Goal: Task Accomplishment & Management: Complete application form

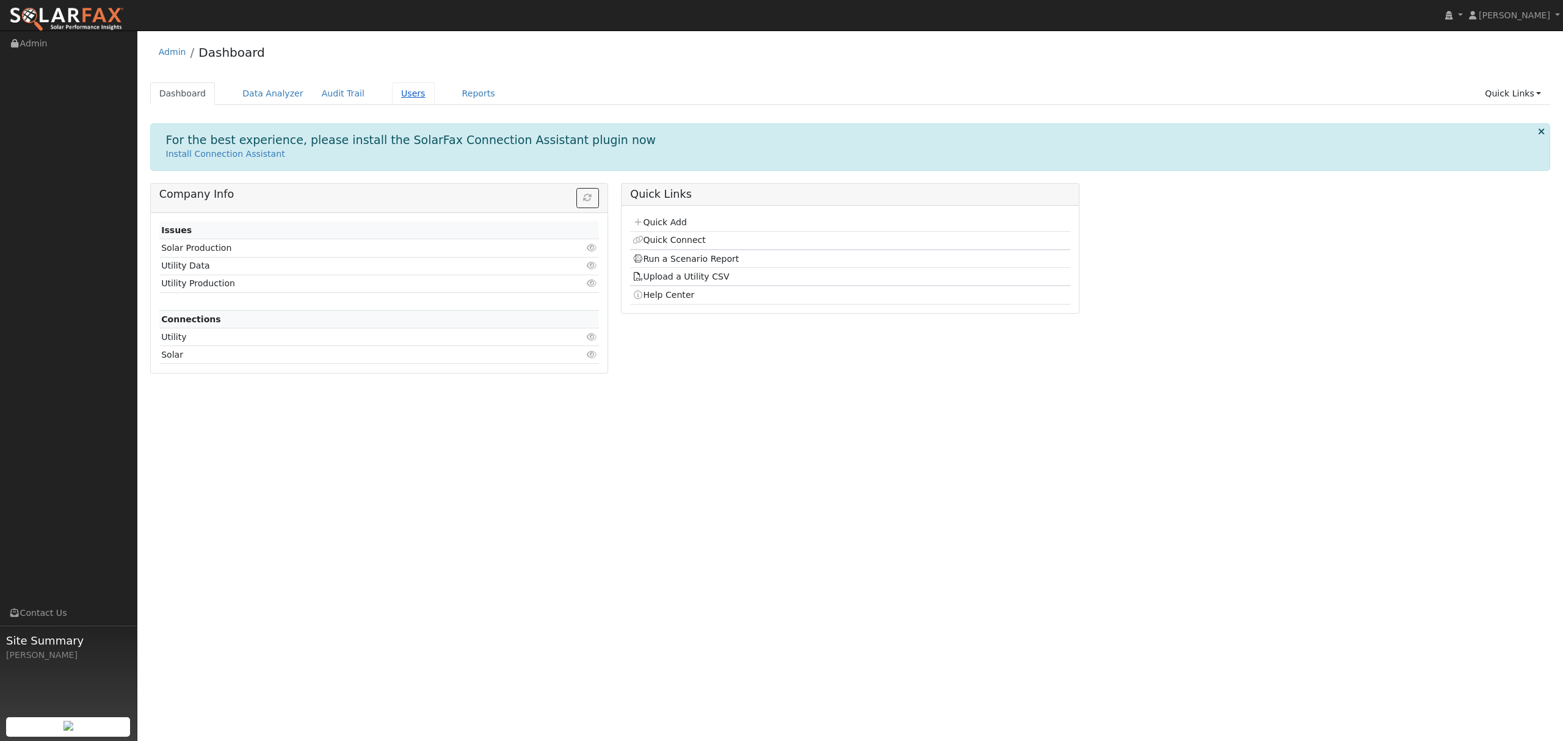
click at [396, 87] on link "Users" at bounding box center [413, 93] width 43 height 23
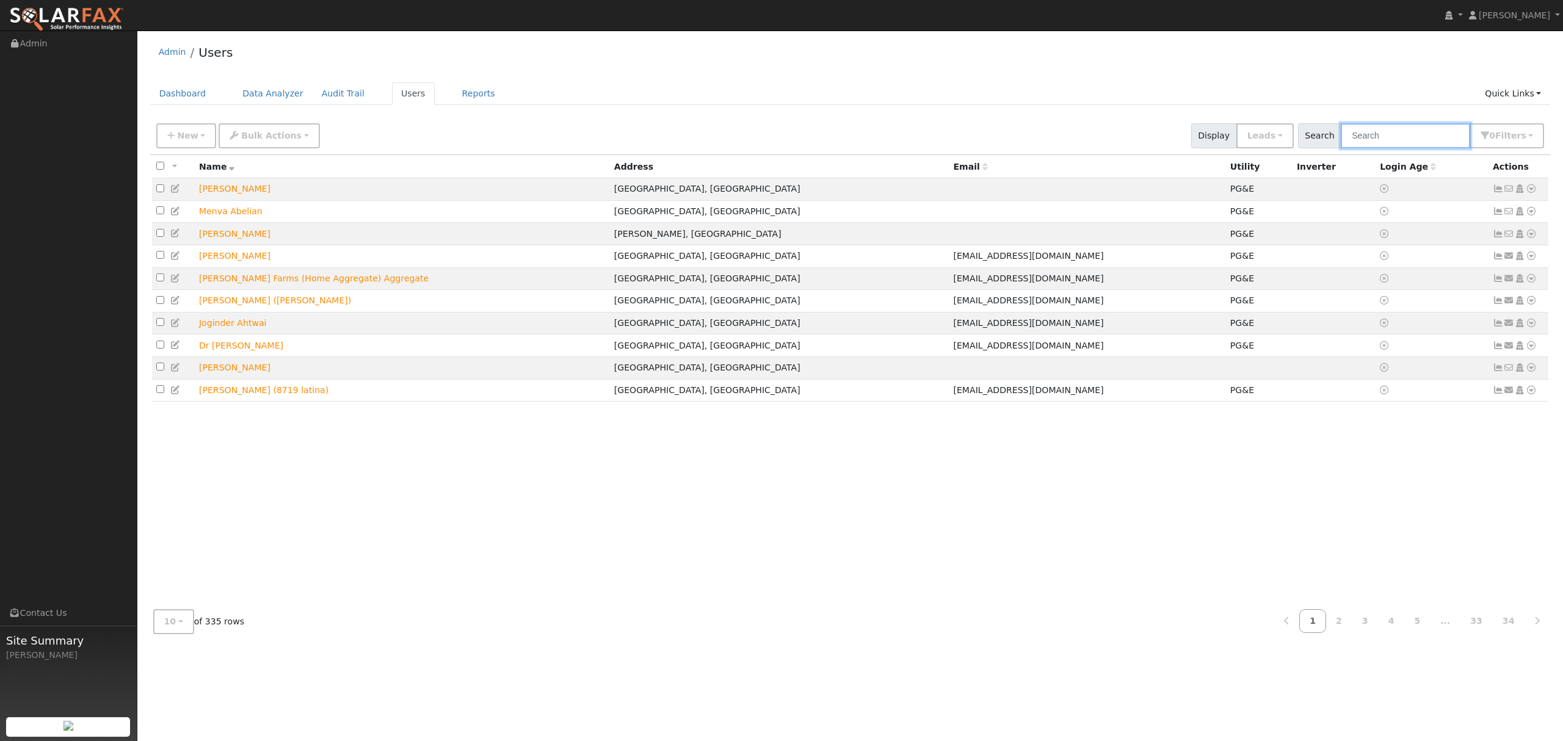
click at [1406, 135] on input "text" at bounding box center [1405, 135] width 129 height 25
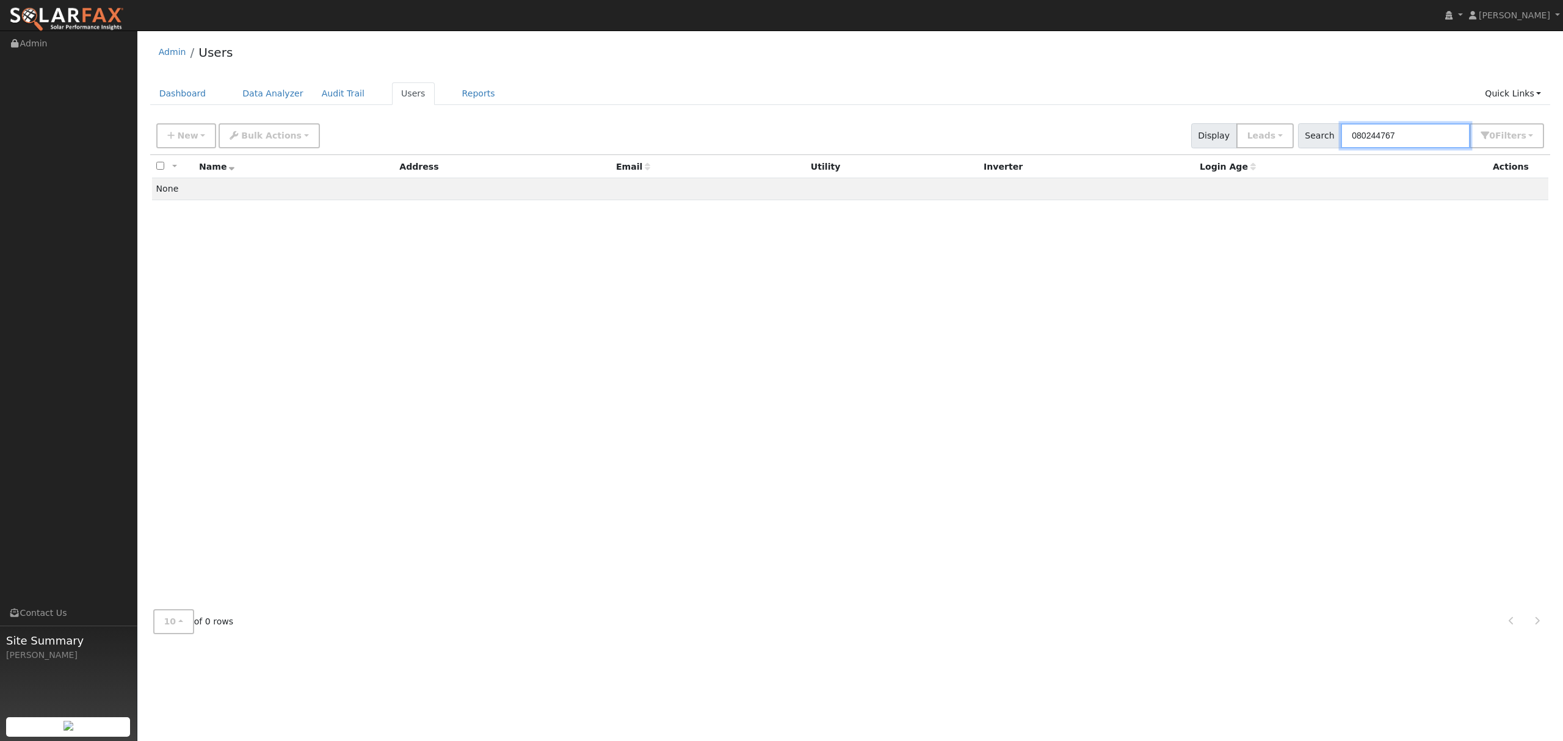
type input "0802447679"
drag, startPoint x: 1418, startPoint y: 134, endPoint x: 1348, endPoint y: 142, distance: 70.0
click at [1346, 142] on div "Search 0802447679 0 Filter s My accounts Role Show Leads Show Leads Admin Billi…" at bounding box center [1421, 135] width 247 height 25
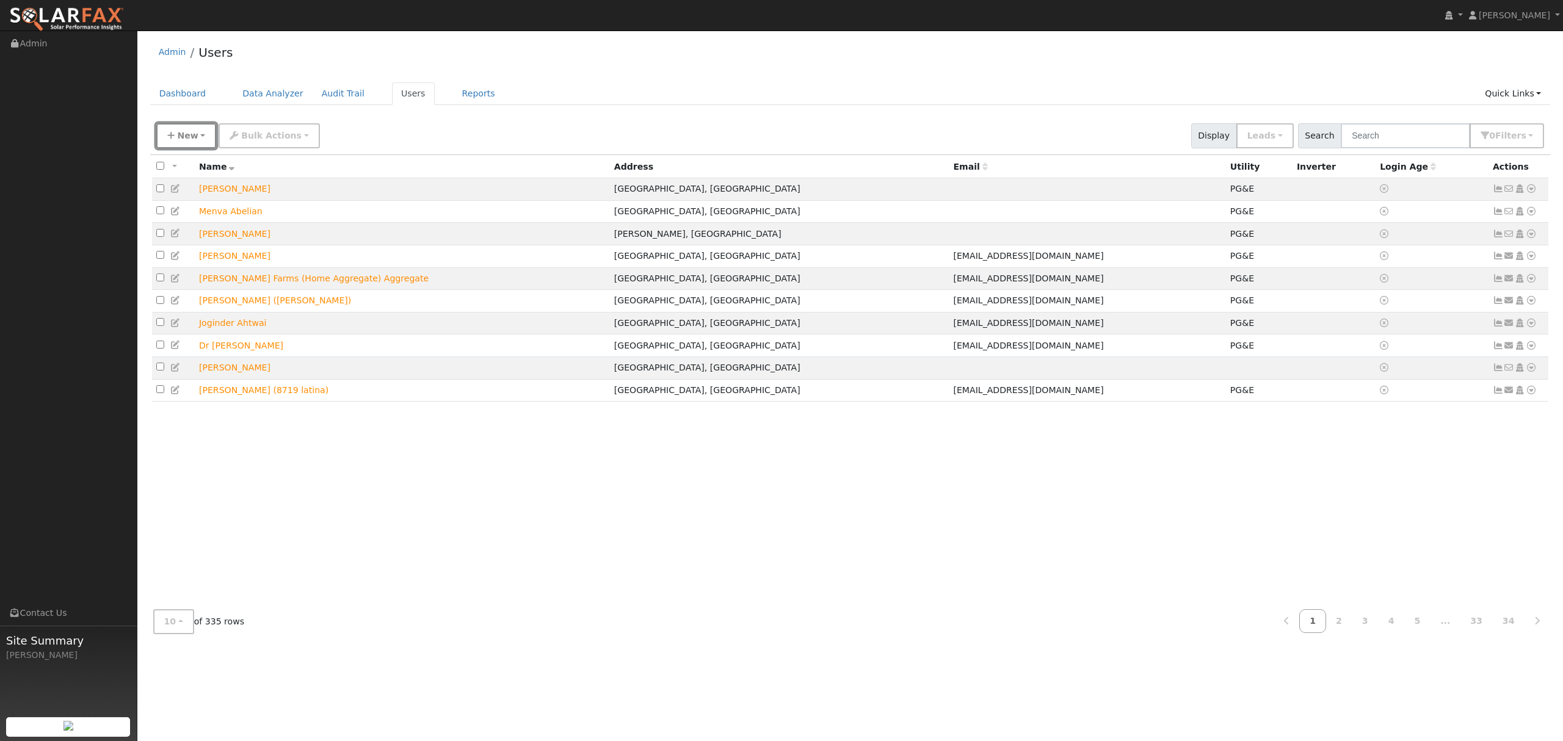
click at [172, 138] on icon "button" at bounding box center [170, 135] width 7 height 9
click at [194, 208] on link "Quick Connect" at bounding box center [207, 205] width 101 height 17
click at [188, 135] on span "New" at bounding box center [187, 136] width 21 height 10
click at [198, 186] on link "Quick Add" at bounding box center [207, 188] width 101 height 17
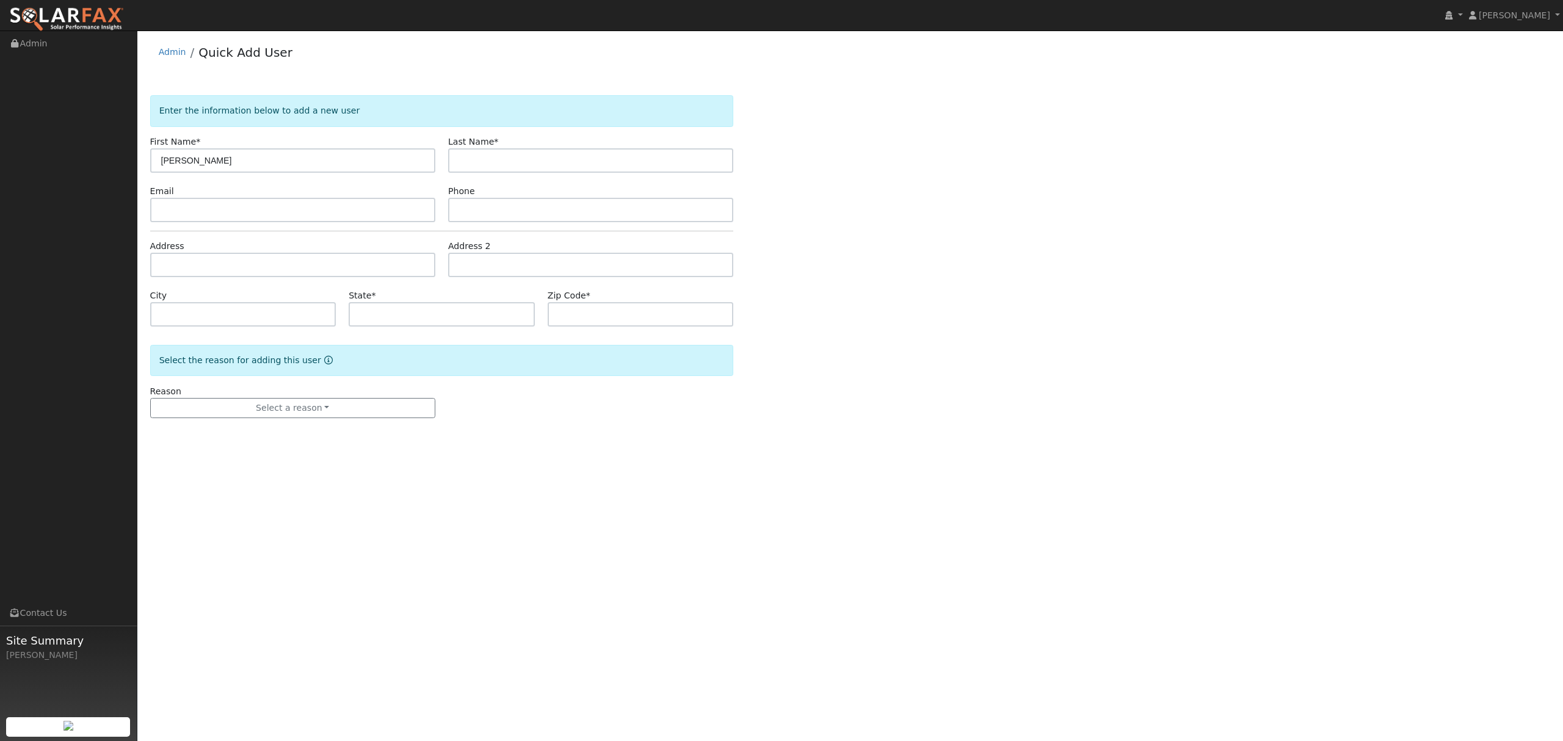
type input "[PERSON_NAME]"
click at [269, 256] on input "text" at bounding box center [292, 265] width 285 height 24
type input "[STREET_ADDRESS]"
type input "Woodbridge"
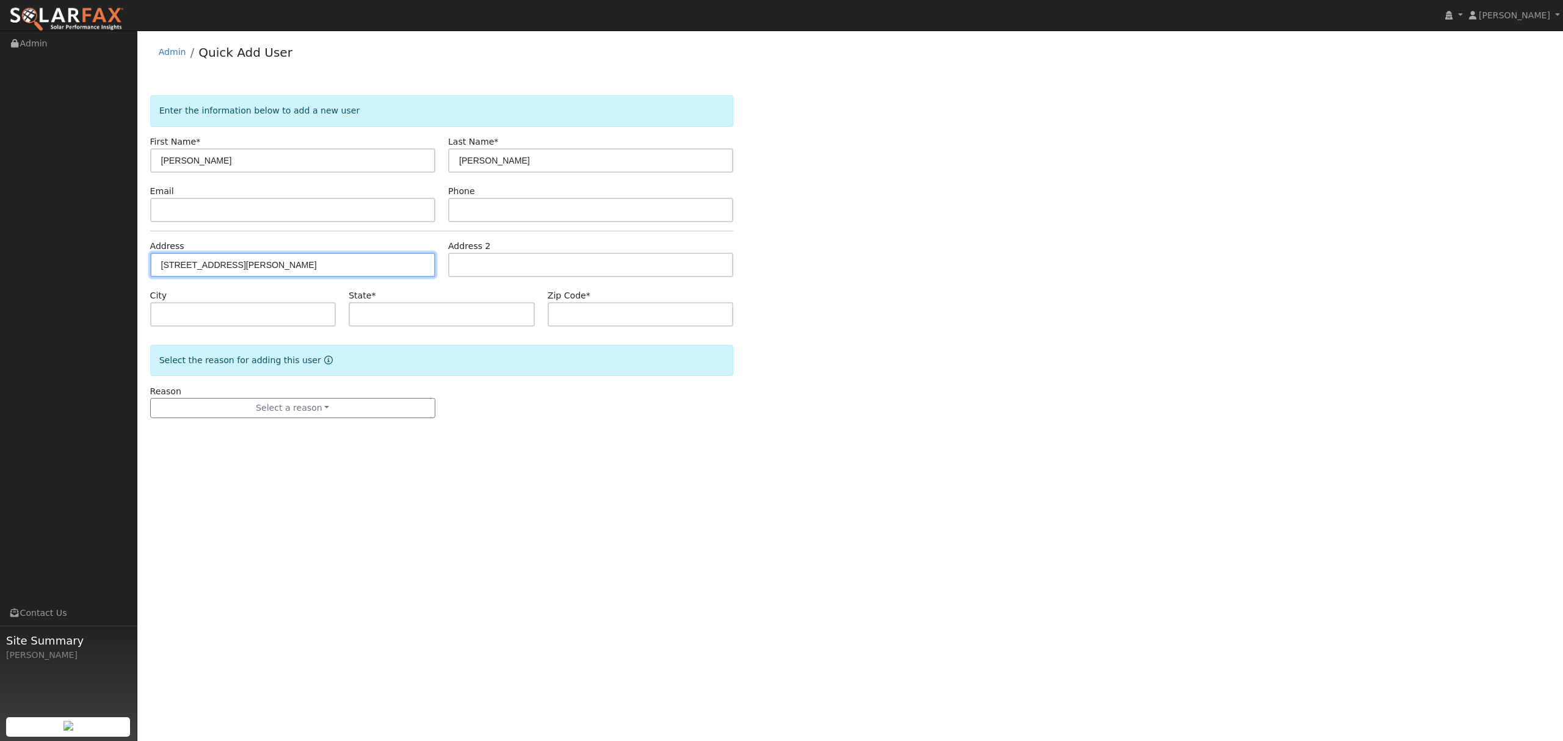
type input "CA"
type input "95258"
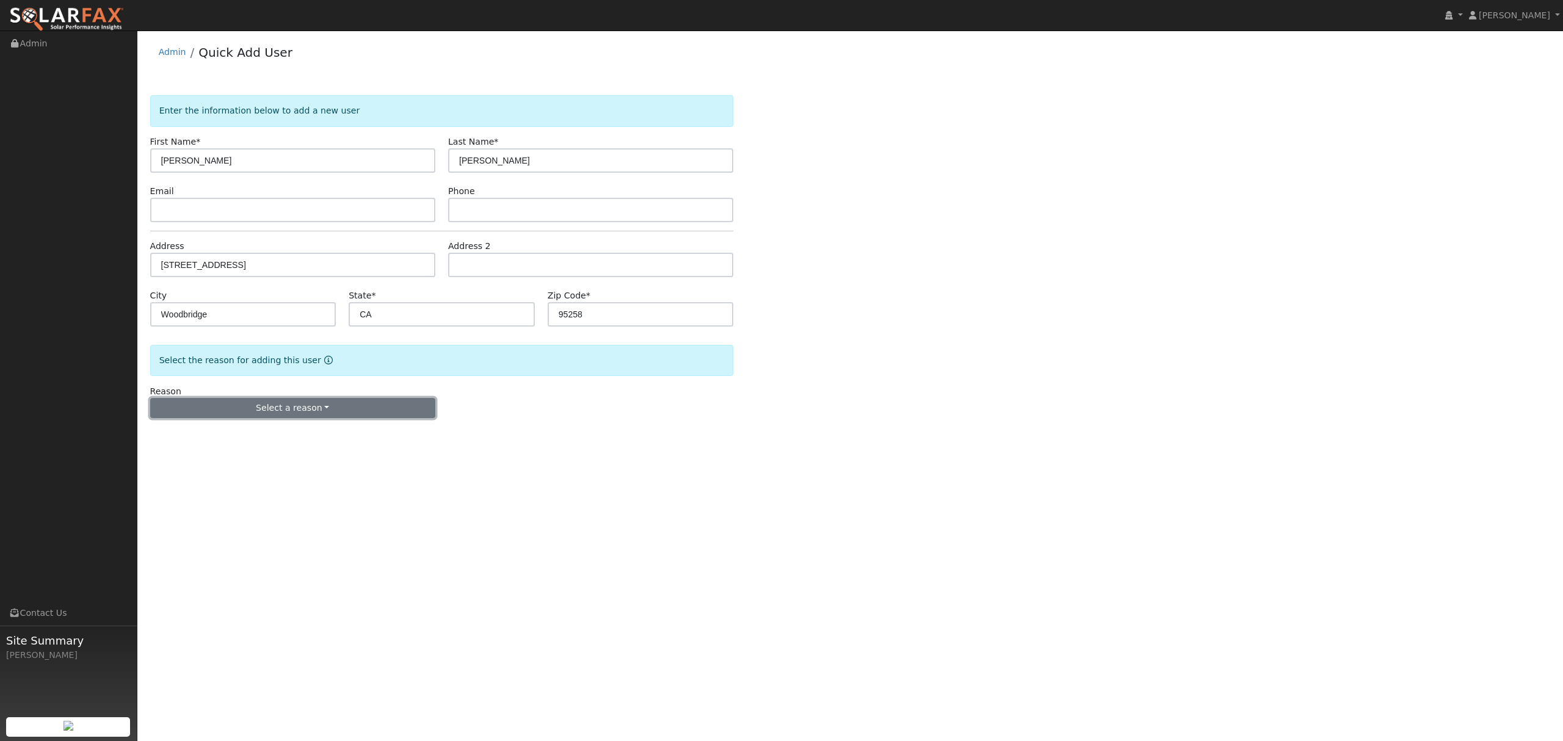
click at [299, 410] on button "Select a reason" at bounding box center [292, 408] width 285 height 21
click at [182, 435] on link "New lead" at bounding box center [218, 433] width 135 height 17
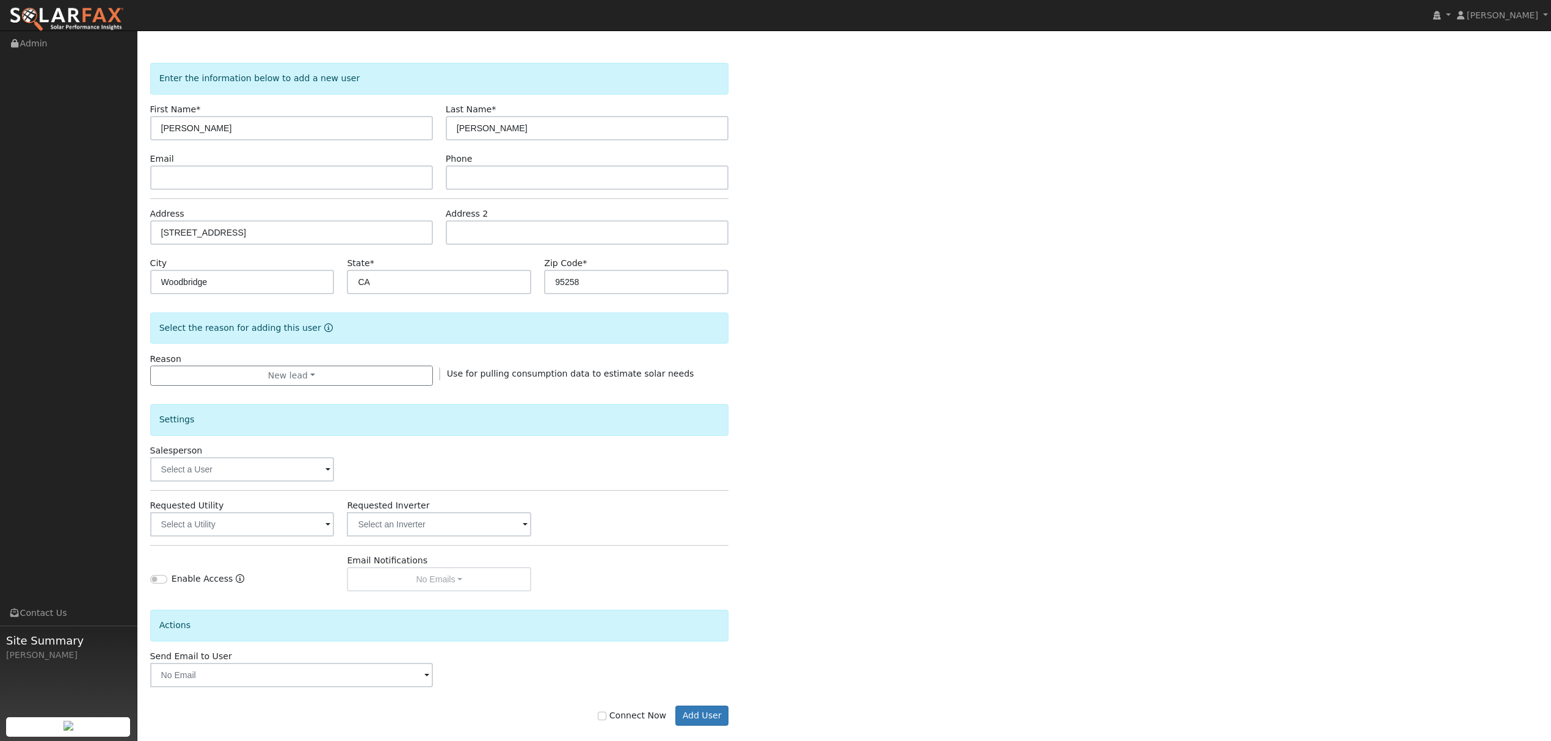
scroll to position [49, 0]
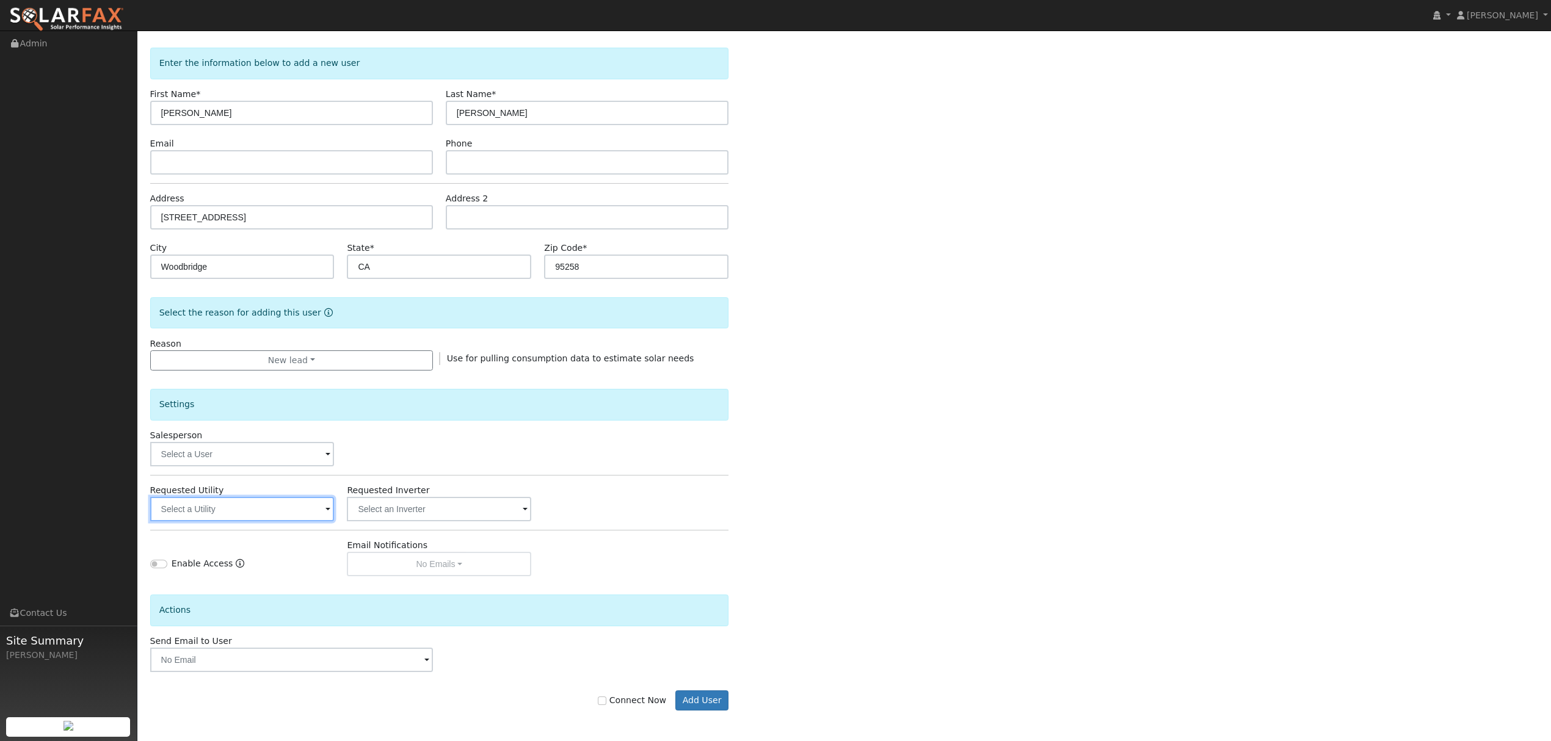
click at [274, 507] on input "text" at bounding box center [242, 509] width 184 height 24
click at [318, 509] on img at bounding box center [319, 508] width 31 height 23
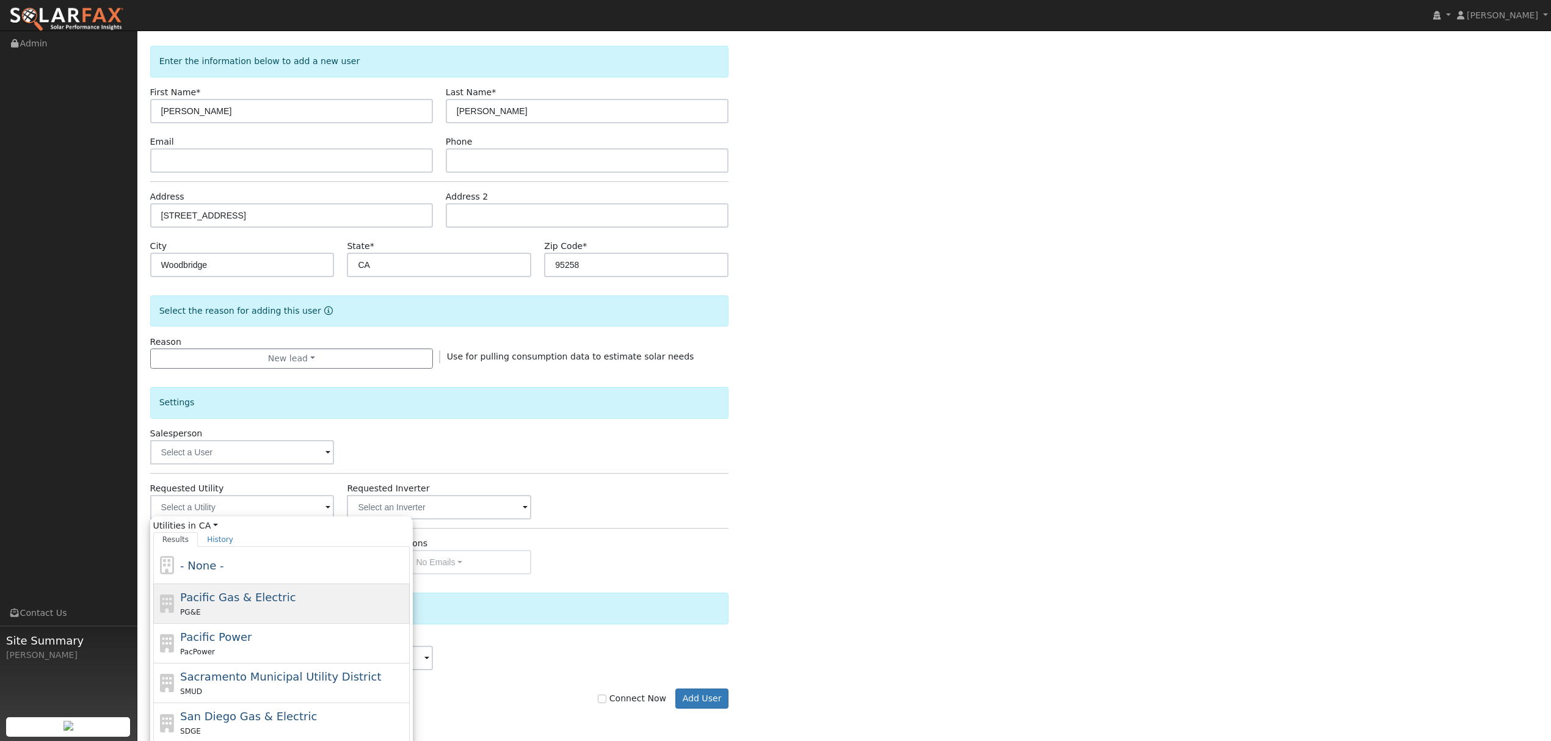
click at [244, 611] on div "PG&E" at bounding box center [293, 612] width 227 height 13
type input "Pacific Gas & Electric"
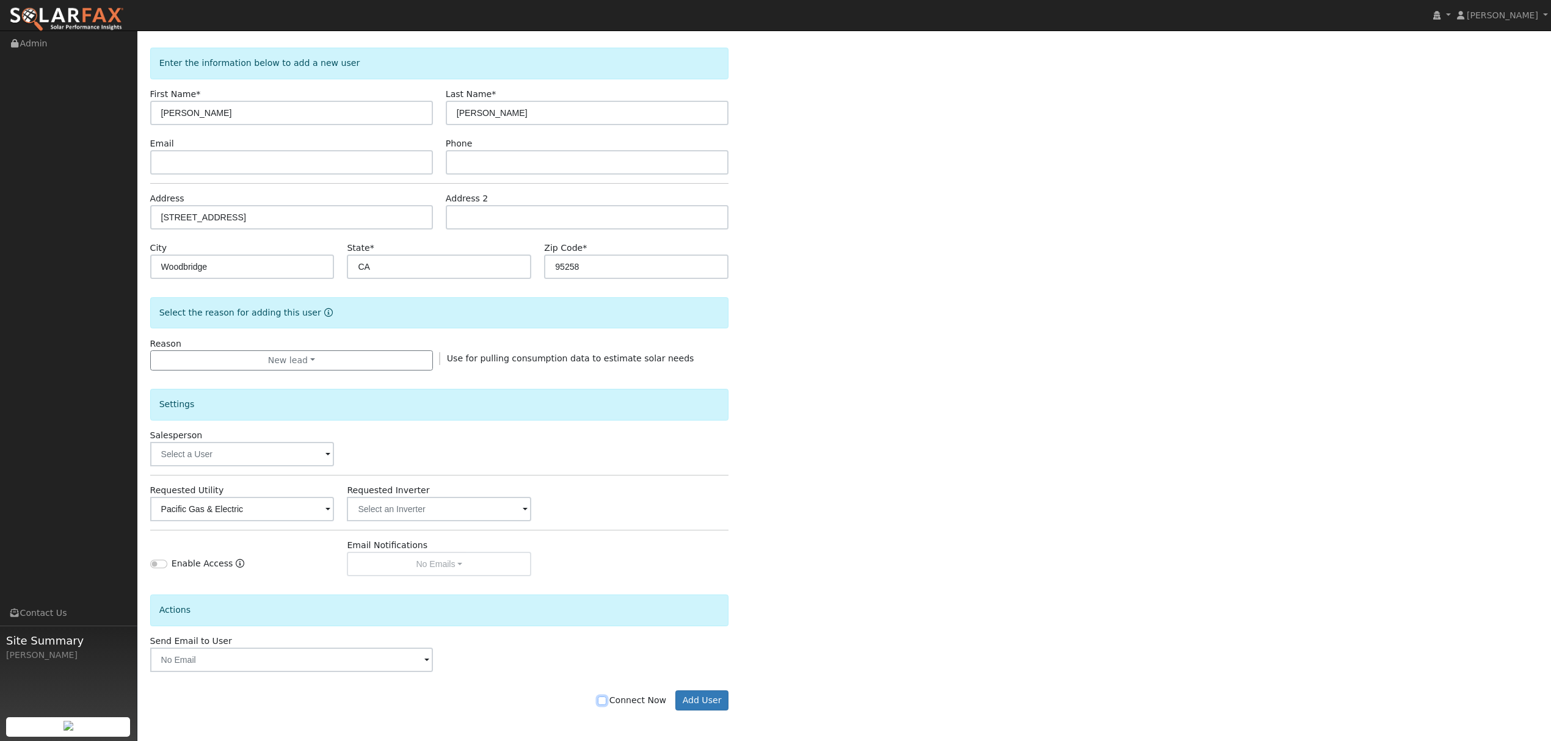
click at [606, 702] on input "Connect Now" at bounding box center [602, 701] width 9 height 9
checkbox input "true"
click at [705, 700] on button "Add User" at bounding box center [701, 701] width 53 height 21
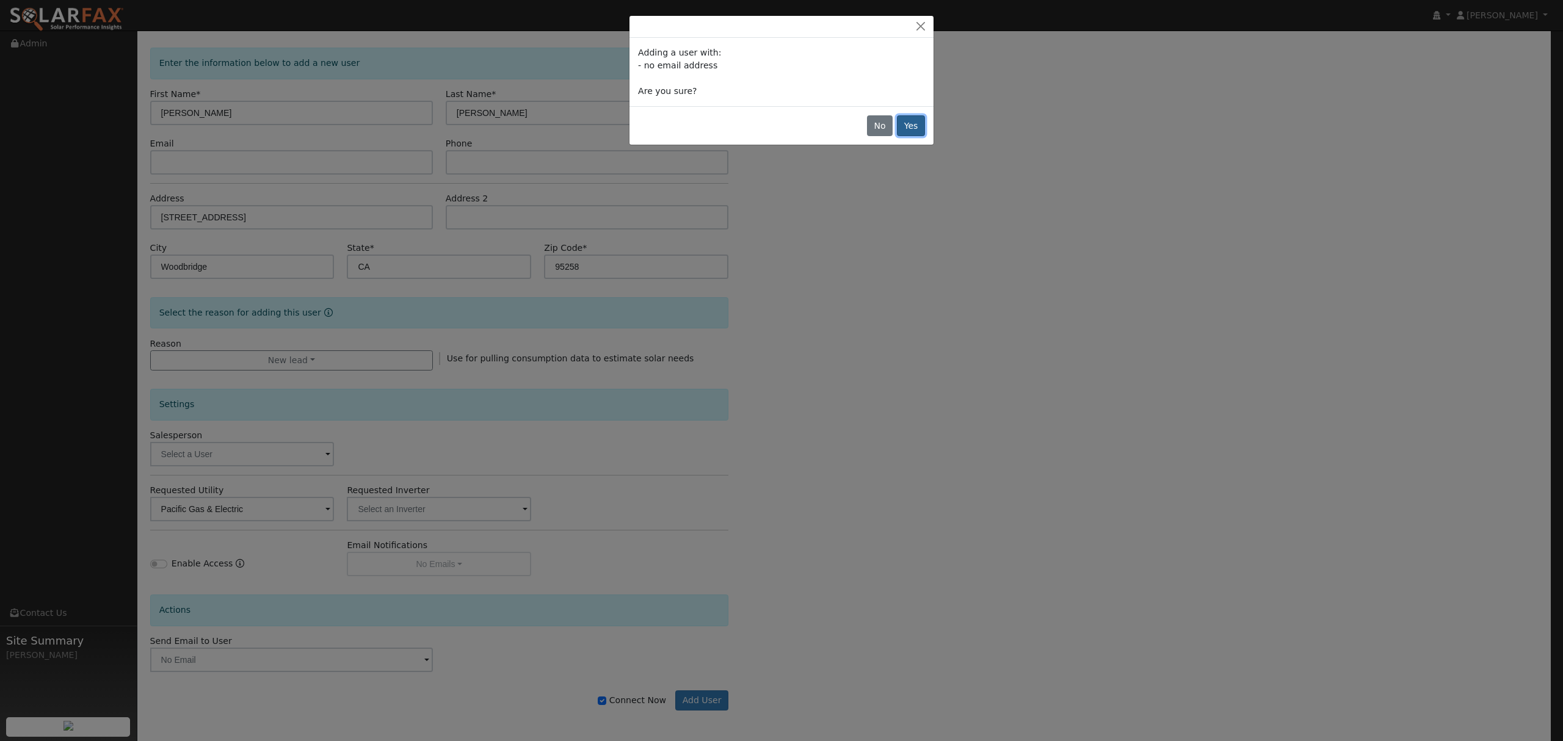
click at [916, 122] on button "Yes" at bounding box center [911, 125] width 28 height 21
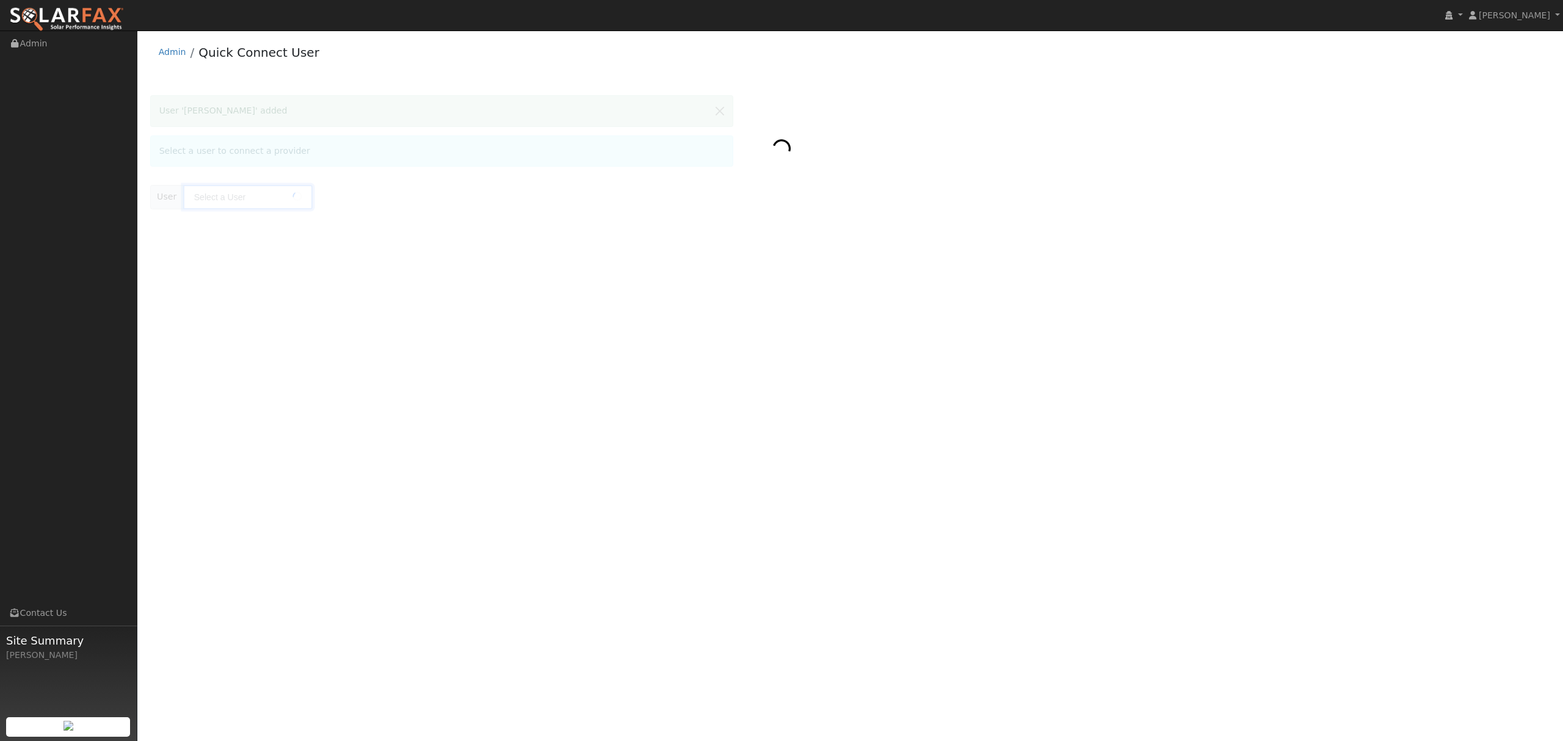
type input "[PERSON_NAME]"
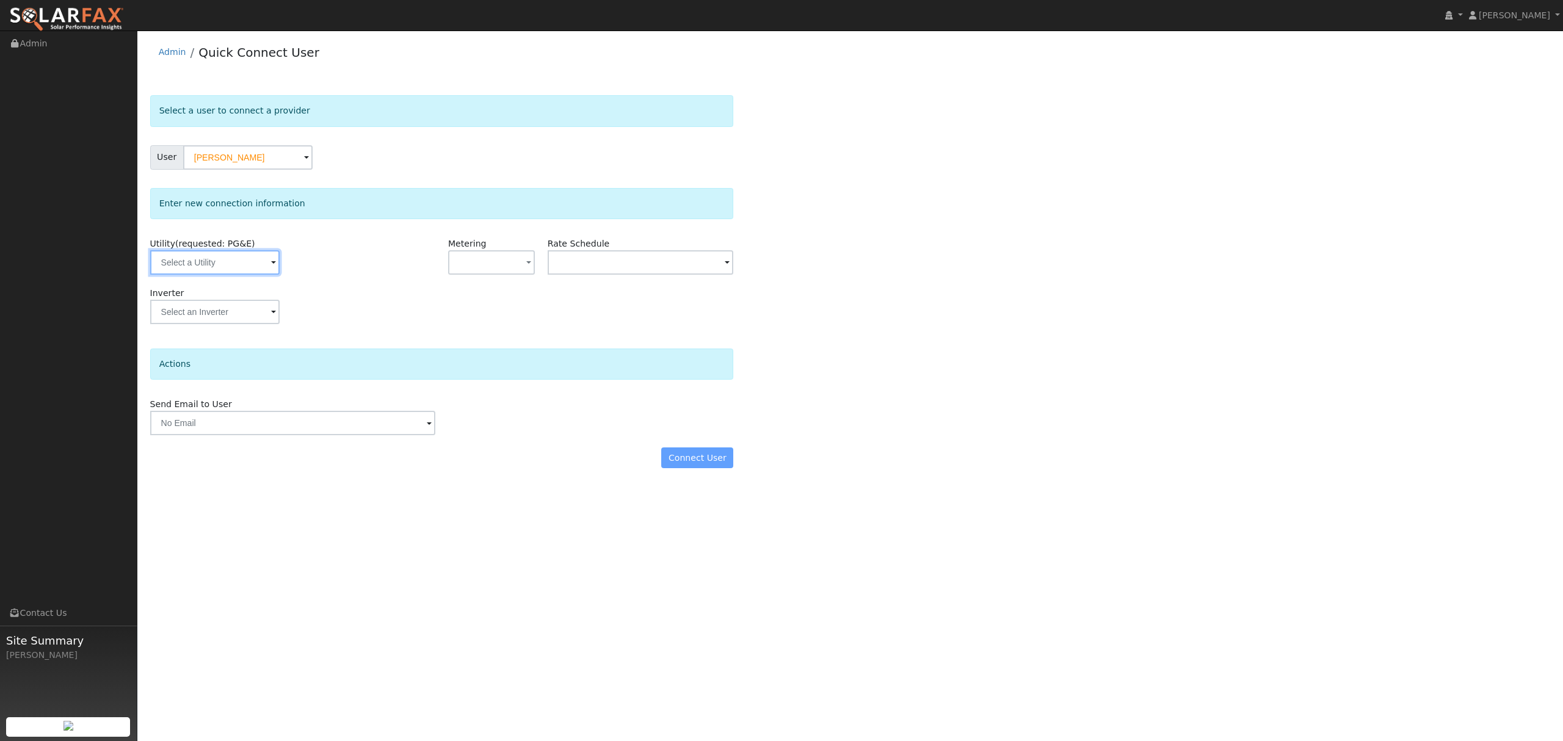
click at [214, 263] on input "text" at bounding box center [214, 262] width 129 height 24
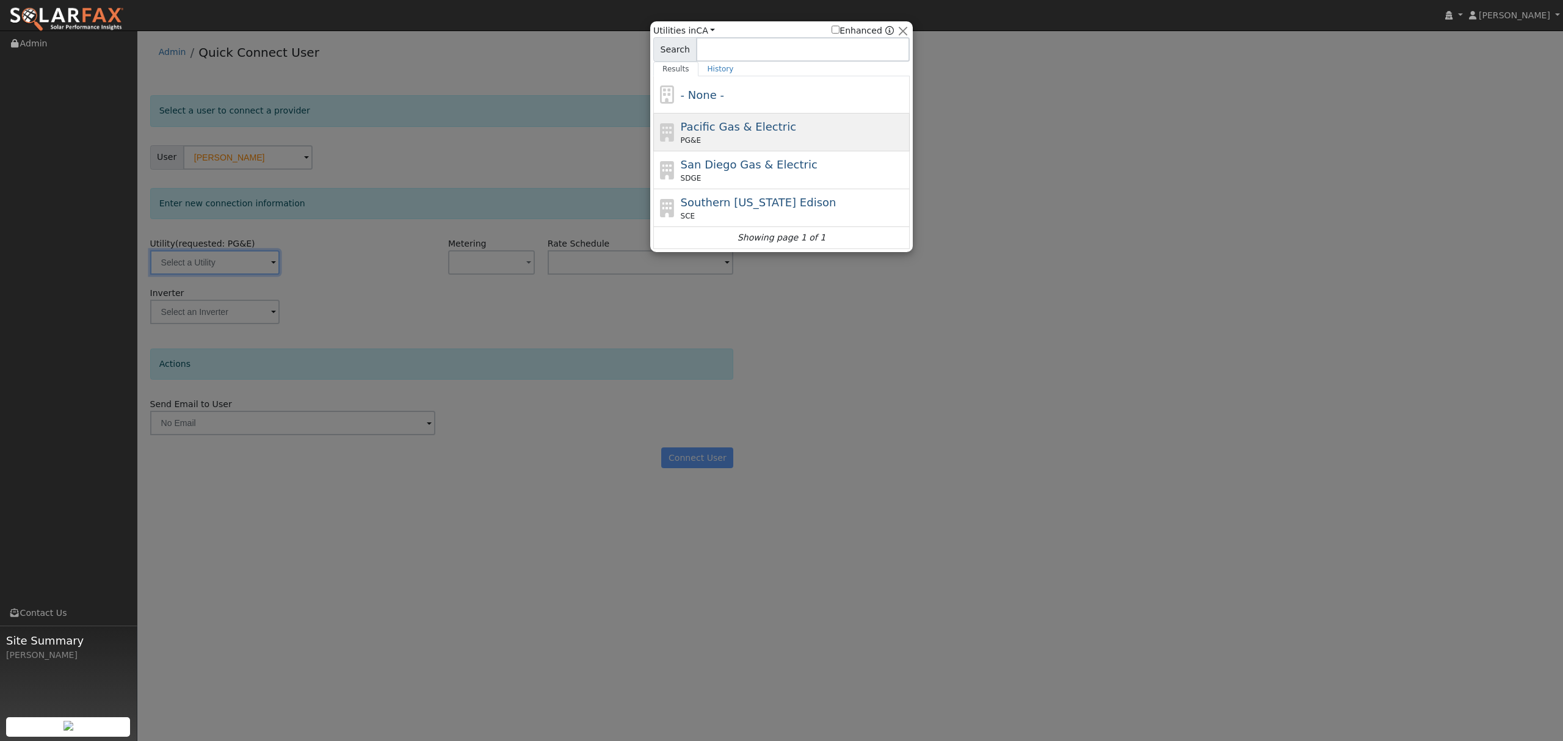
click at [782, 137] on div "PG&E" at bounding box center [794, 140] width 227 height 11
type input "PG&E"
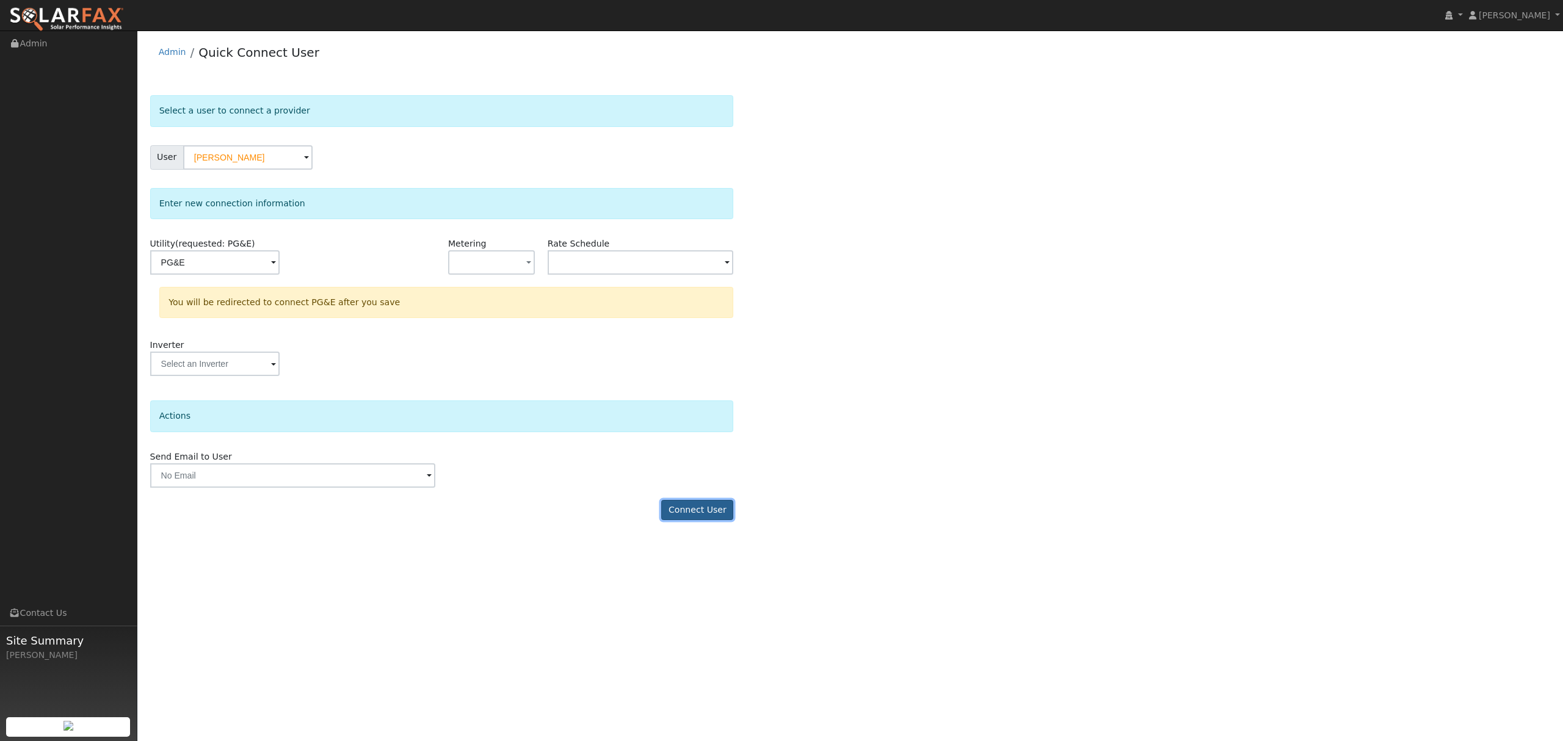
click at [713, 504] on button "Connect User" at bounding box center [697, 510] width 72 height 21
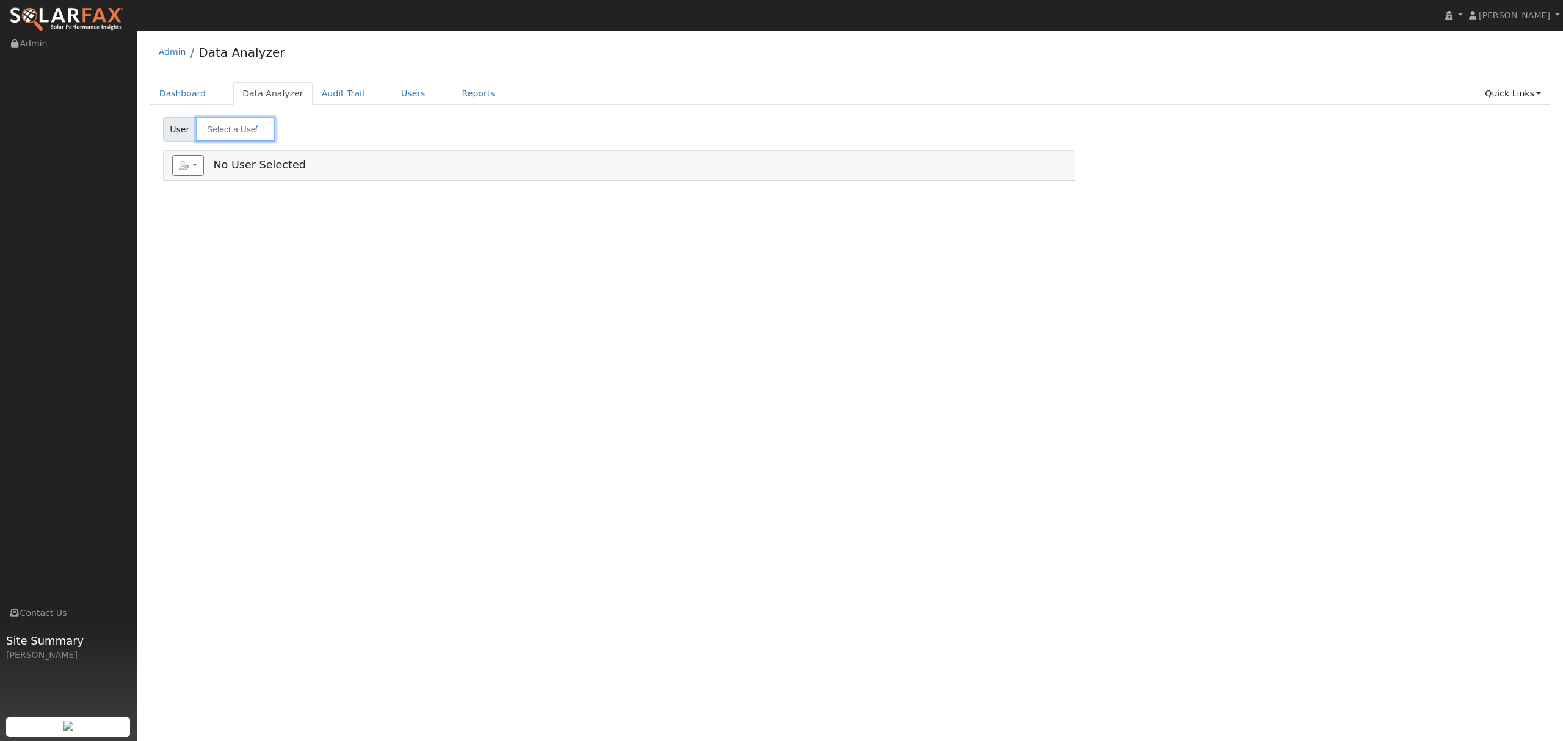
type input "[PERSON_NAME]"
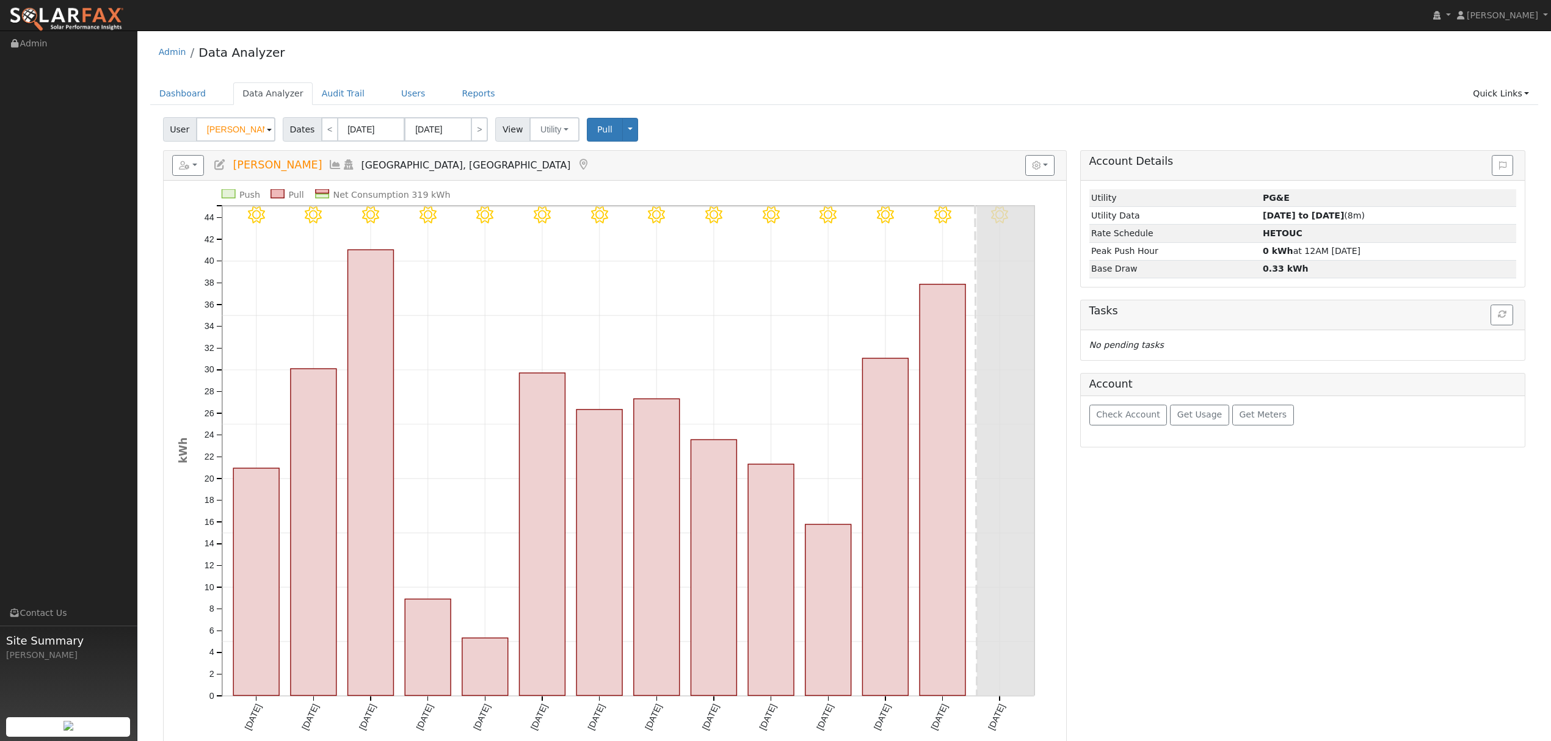
click at [329, 169] on icon at bounding box center [335, 164] width 13 height 11
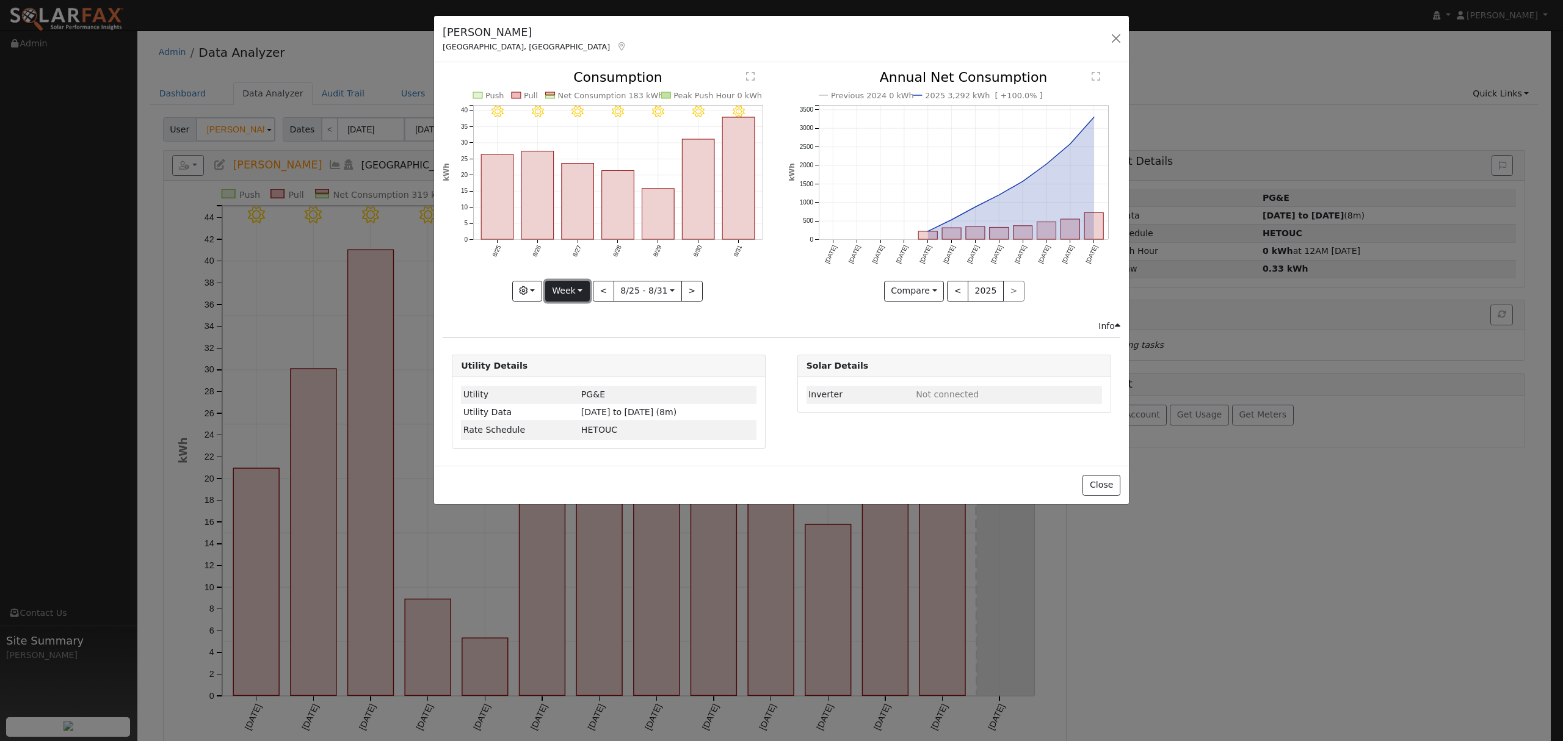
click at [574, 286] on button "Week" at bounding box center [567, 291] width 45 height 21
click at [583, 368] on link "Year" at bounding box center [588, 367] width 85 height 17
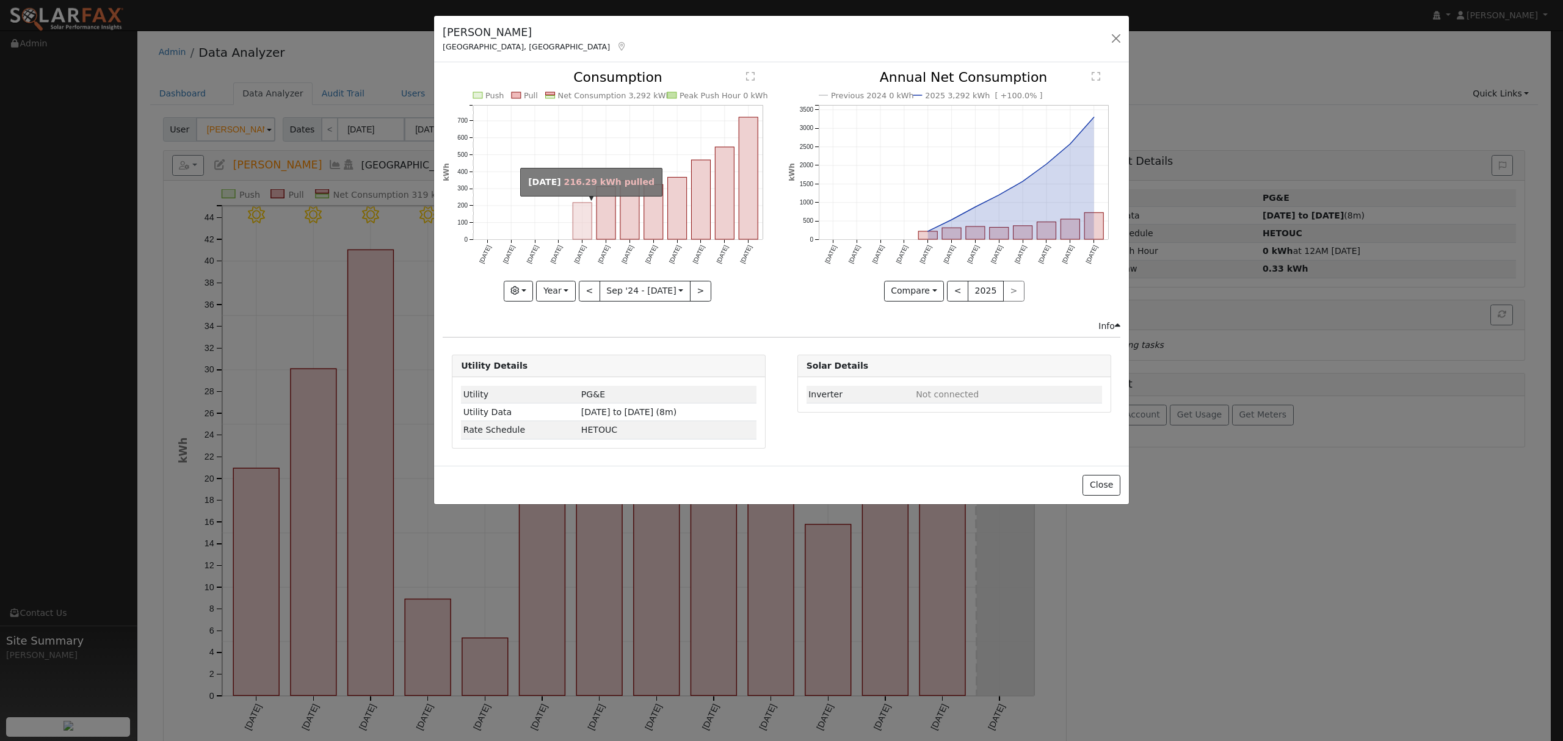
click at [577, 220] on rect "onclick=""" at bounding box center [582, 221] width 19 height 37
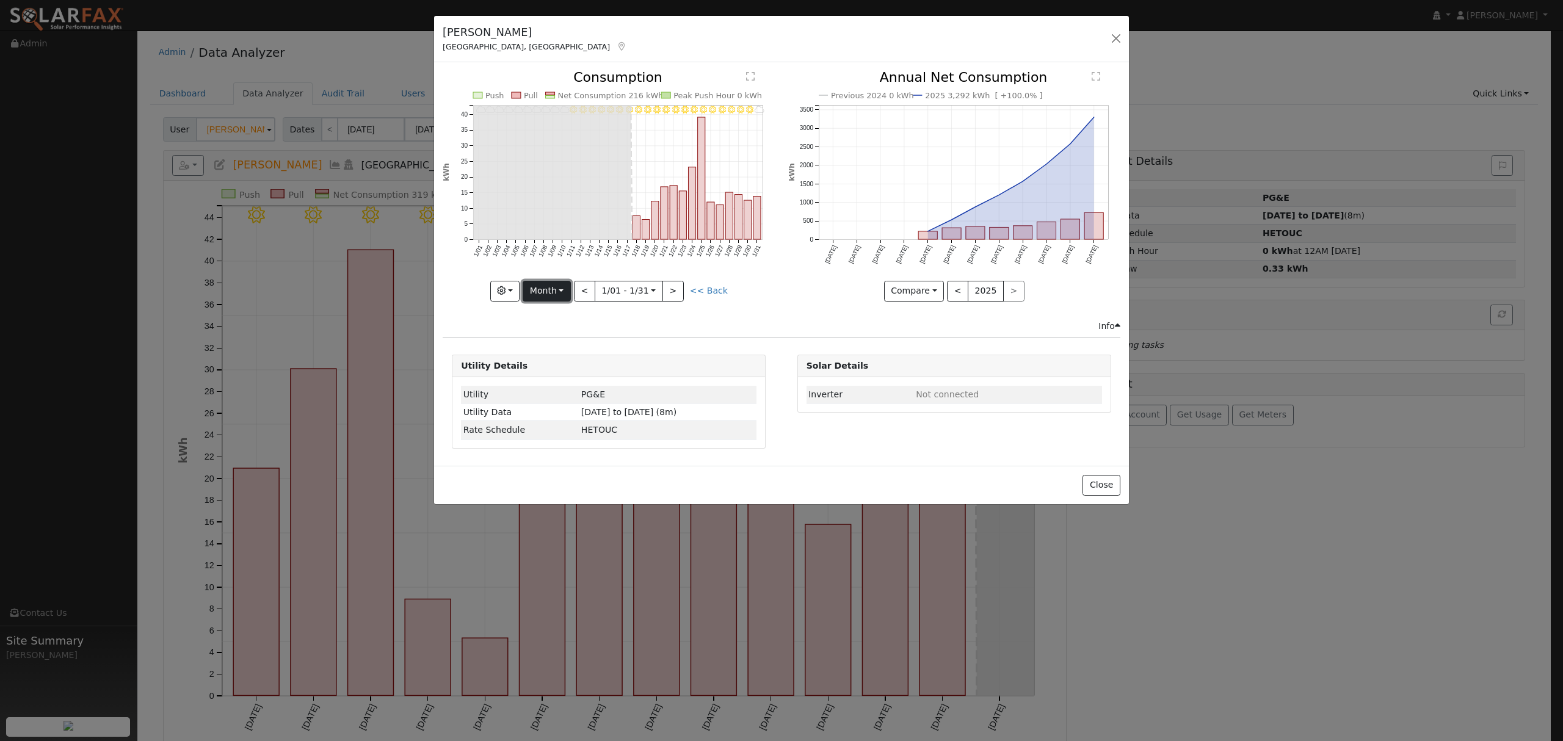
click at [548, 292] on button "Month" at bounding box center [547, 291] width 48 height 21
click at [574, 369] on link "Year" at bounding box center [565, 367] width 85 height 17
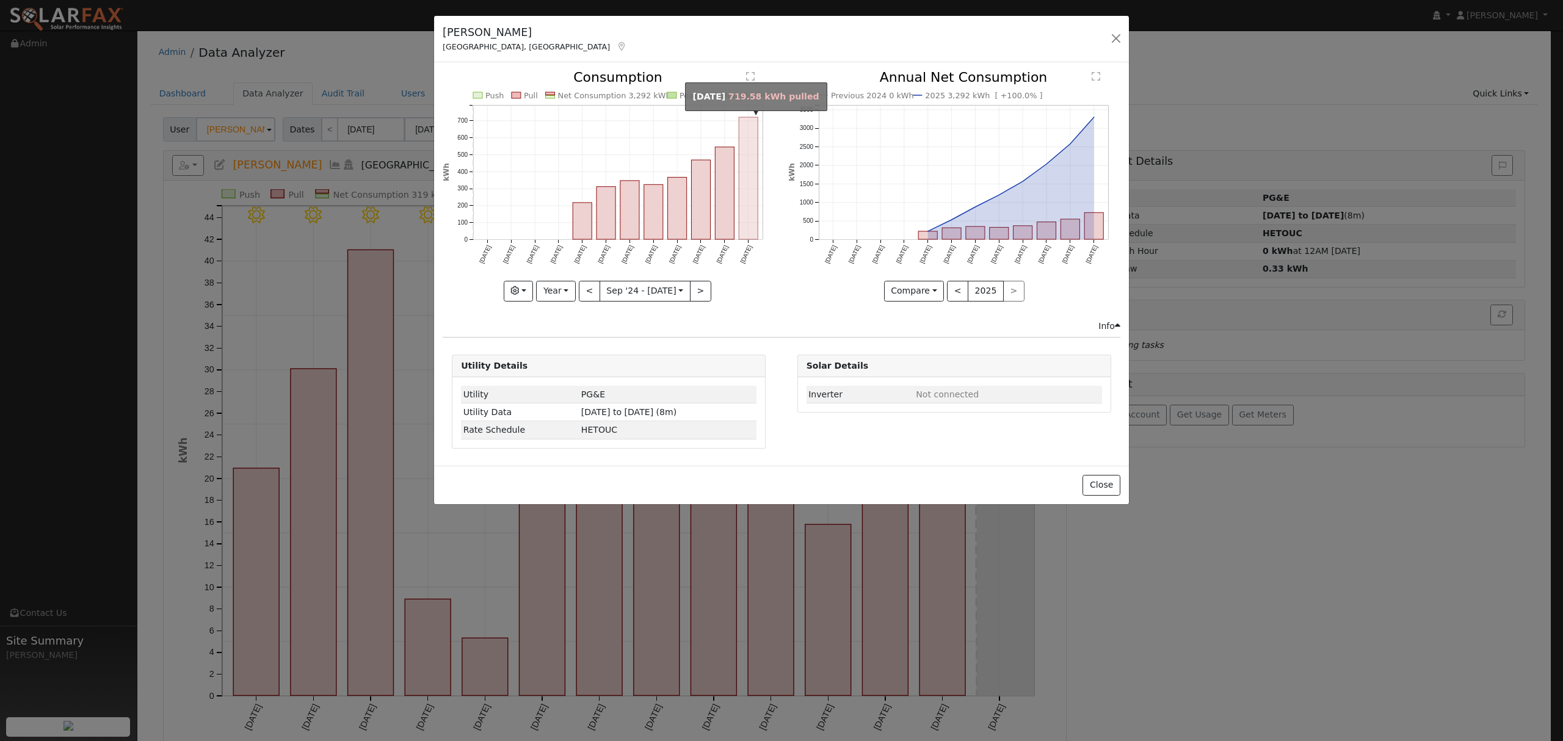
click at [748, 201] on rect "onclick=""" at bounding box center [749, 178] width 19 height 122
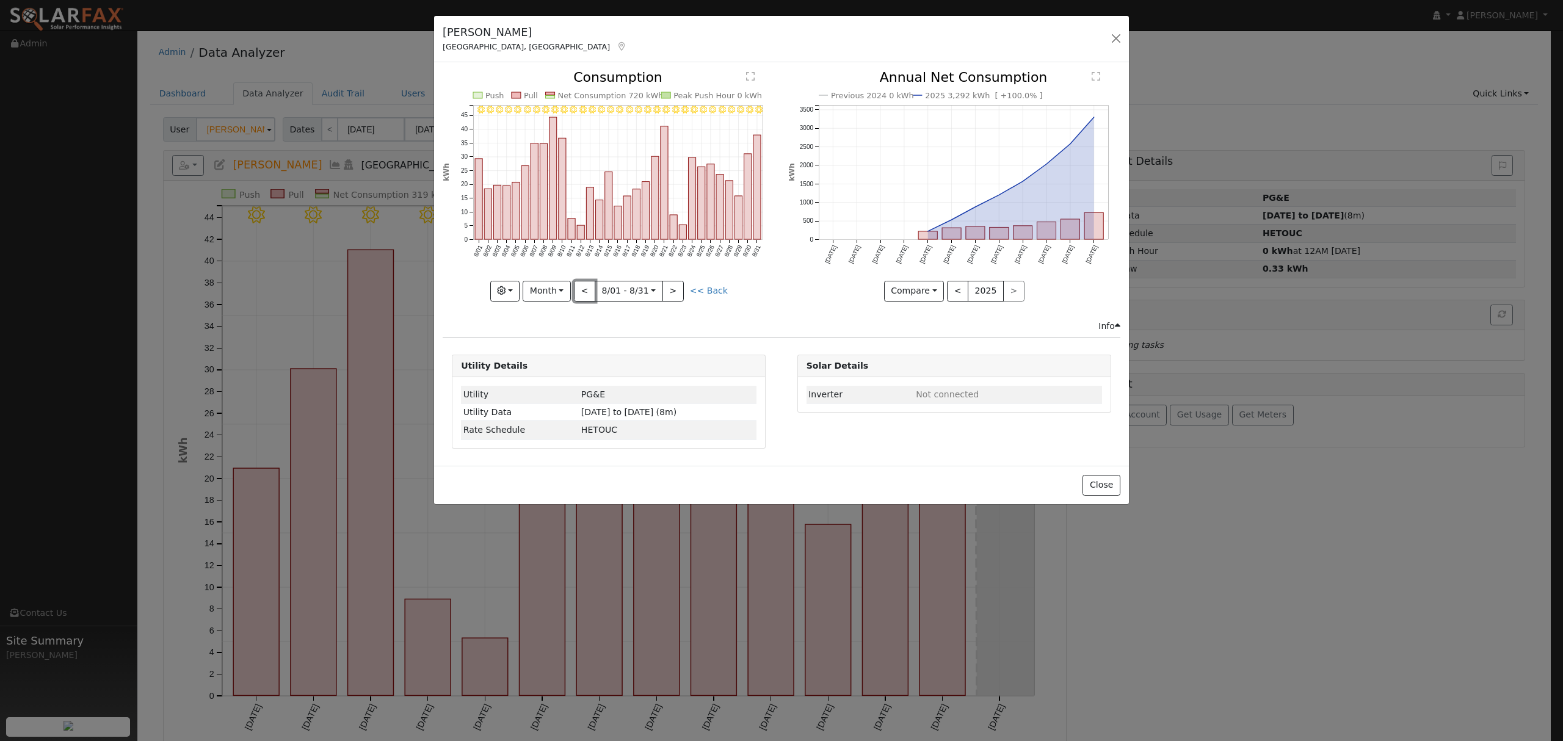
click at [589, 289] on button "<" at bounding box center [584, 291] width 21 height 21
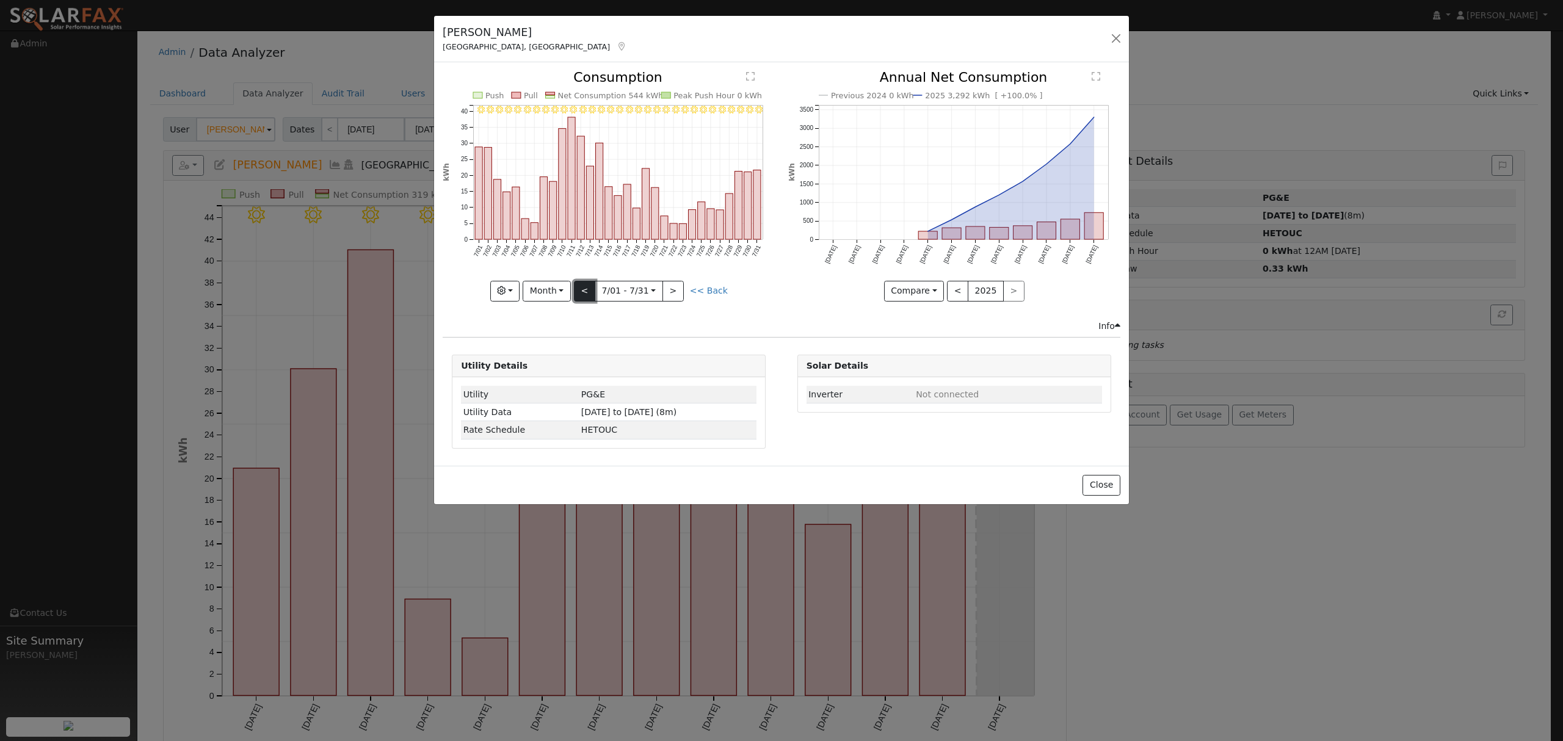
click at [589, 291] on button "<" at bounding box center [584, 291] width 21 height 21
type input "2025-06-01"
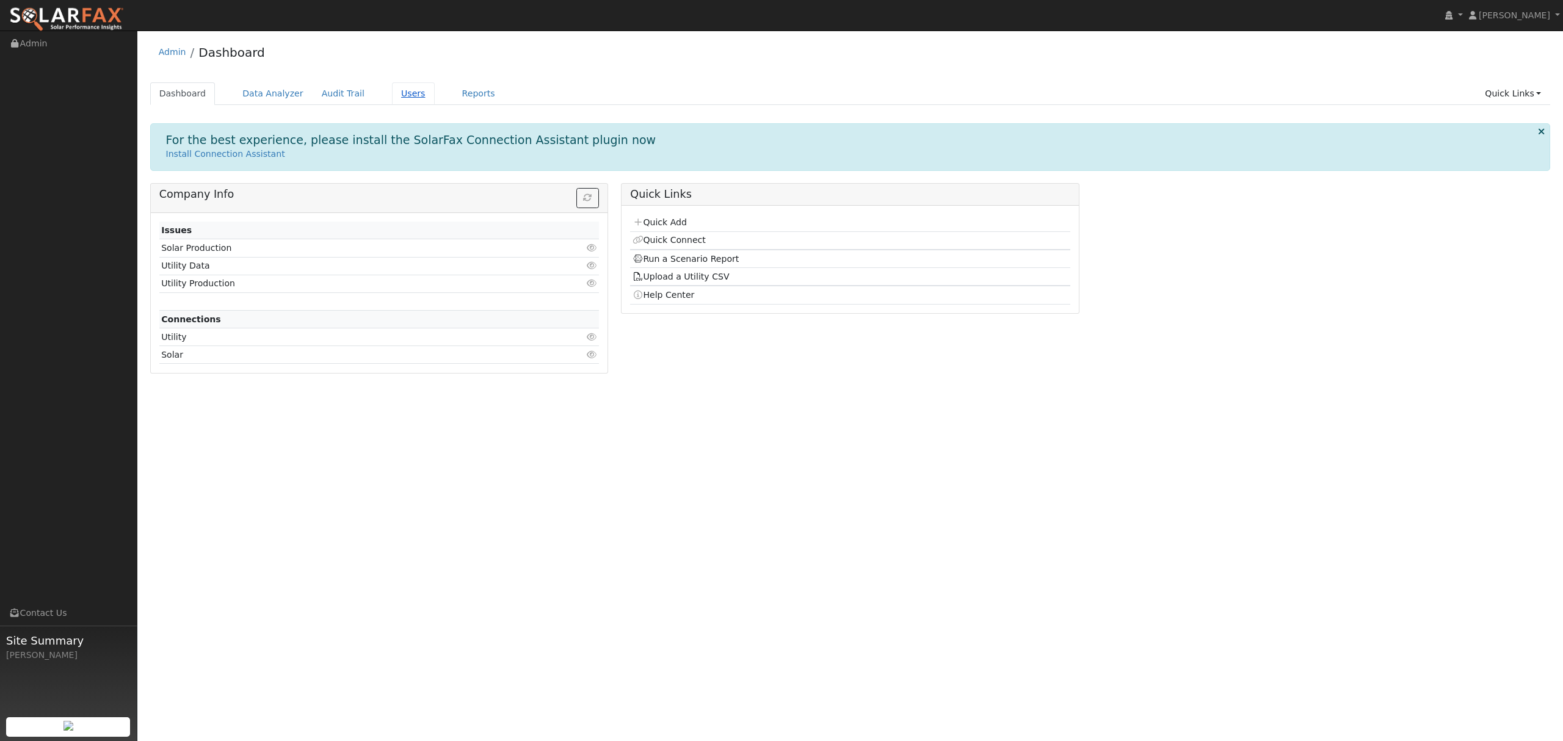
click at [396, 94] on link "Users" at bounding box center [413, 93] width 43 height 23
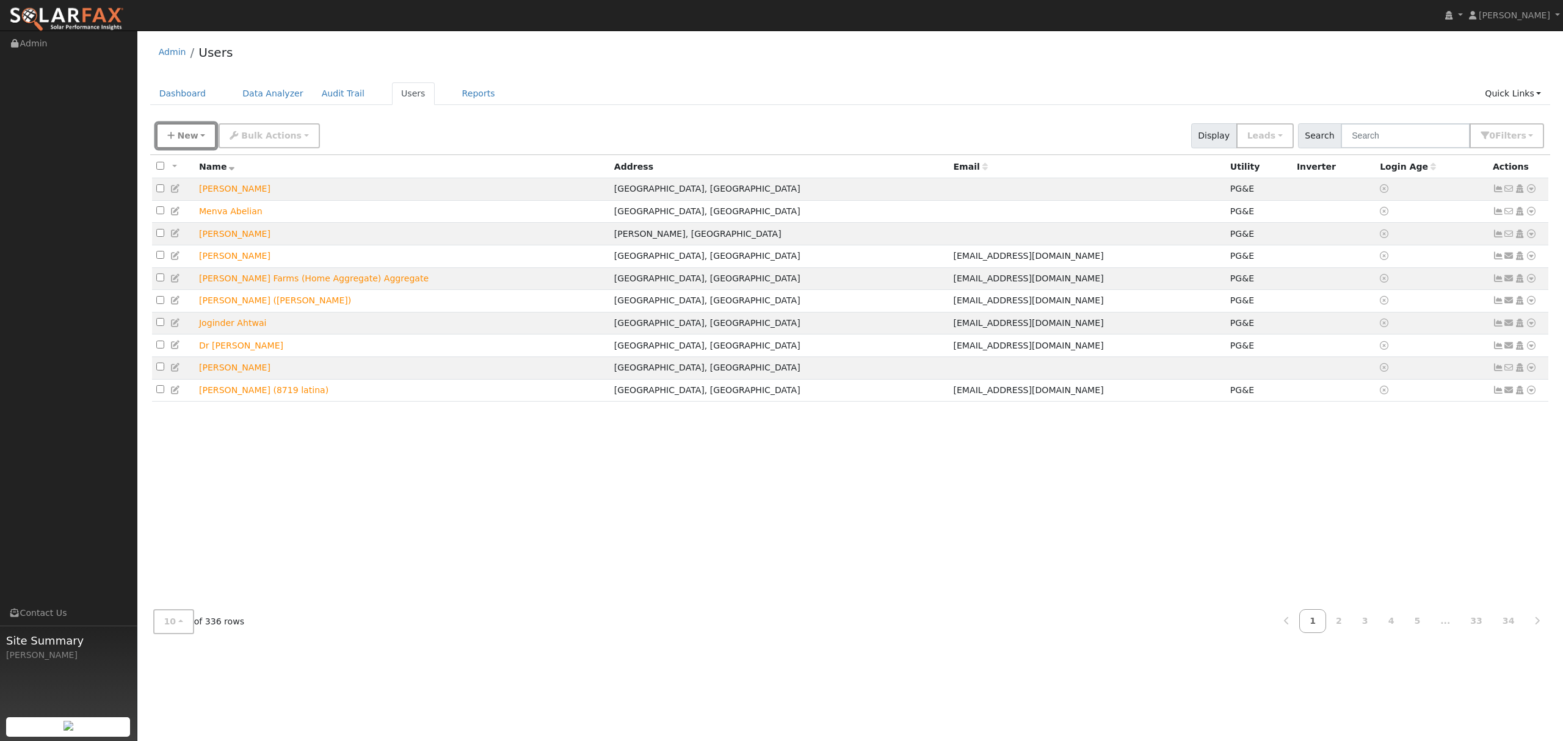
click at [181, 134] on span "New" at bounding box center [187, 136] width 21 height 10
click at [225, 186] on link "Quick Add" at bounding box center [207, 188] width 101 height 17
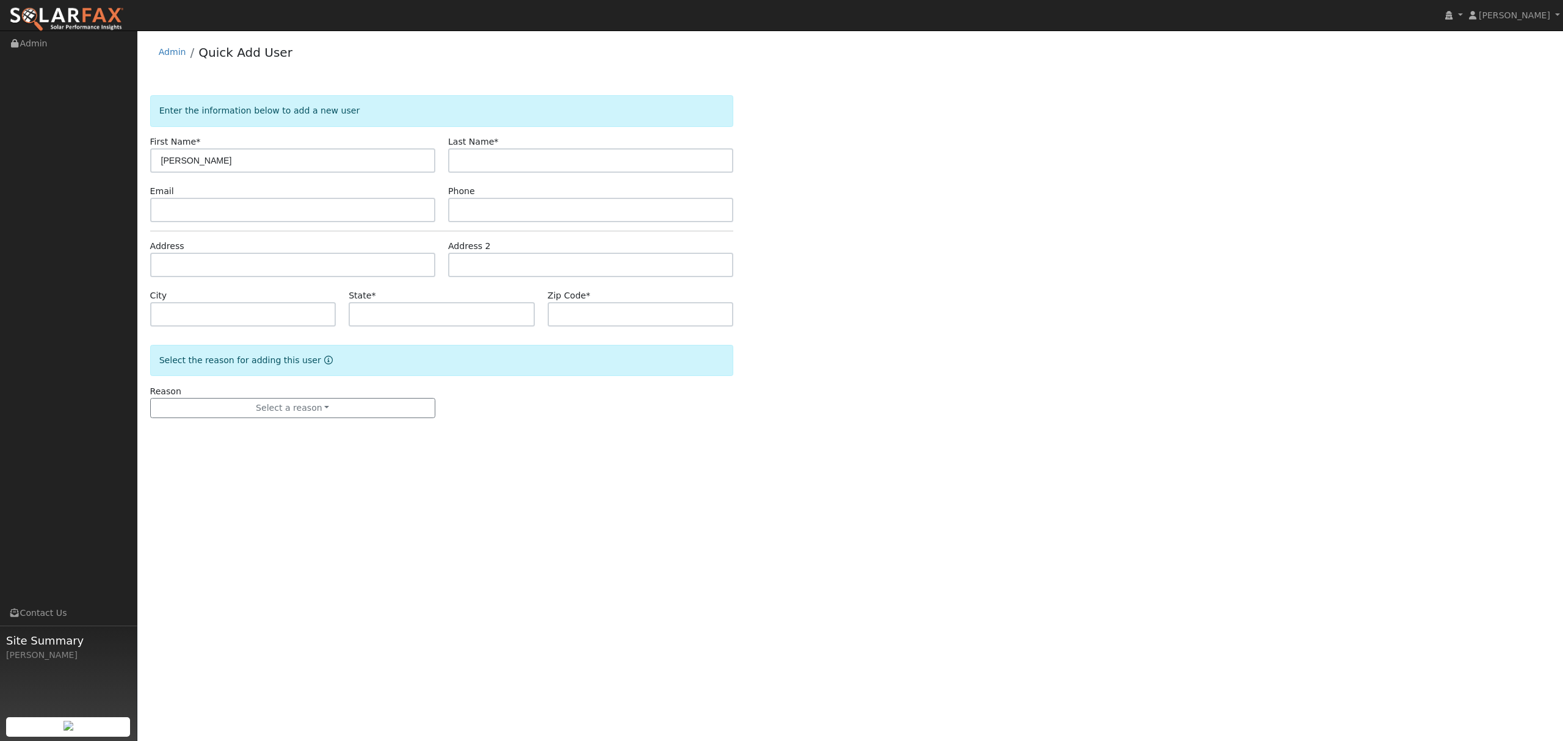
type input "[PERSON_NAME]"
type input "filipini"
click at [213, 258] on input "text" at bounding box center [292, 265] width 285 height 24
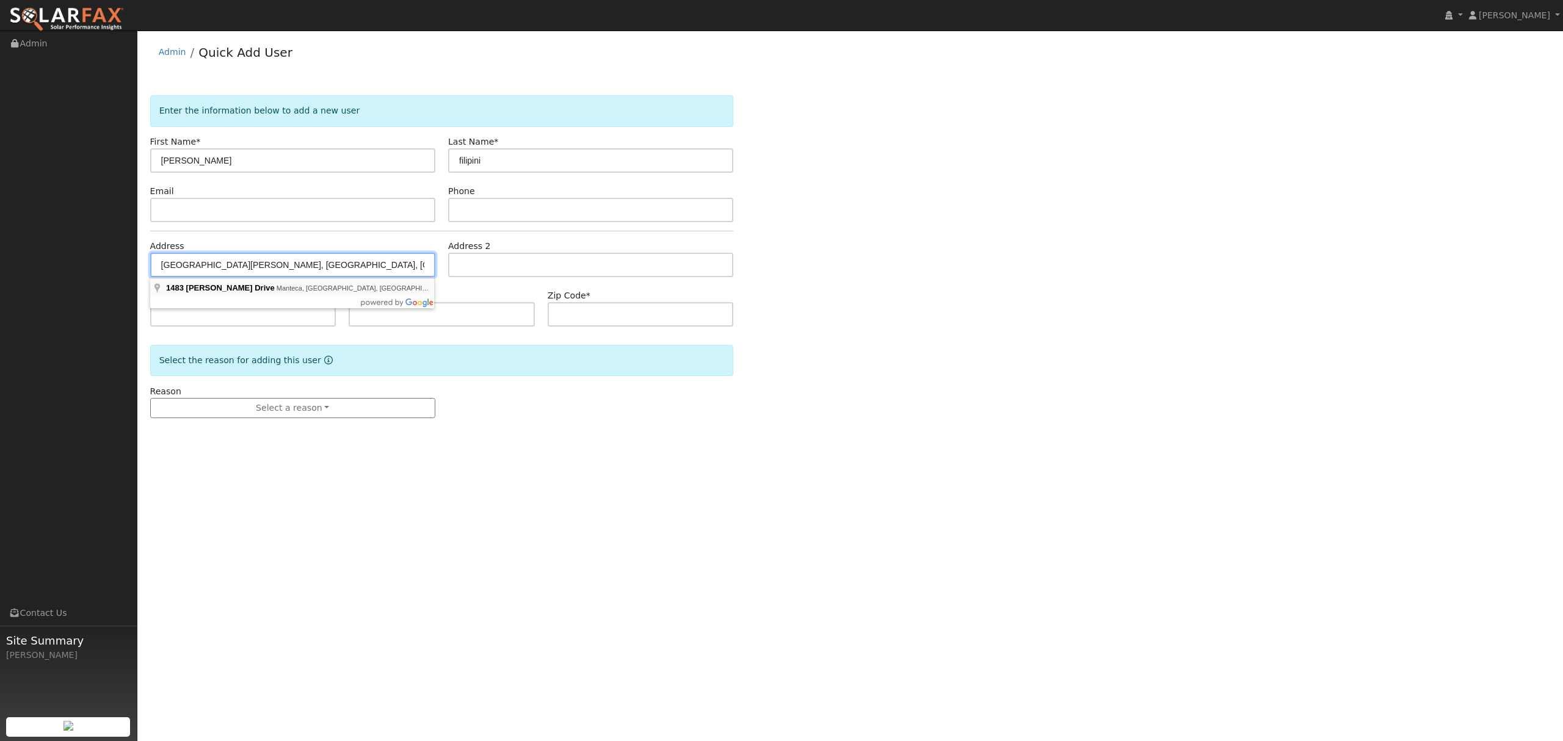
type input "1483 Maehl Drive"
type input "Manteca"
type input "CA"
type input "95337"
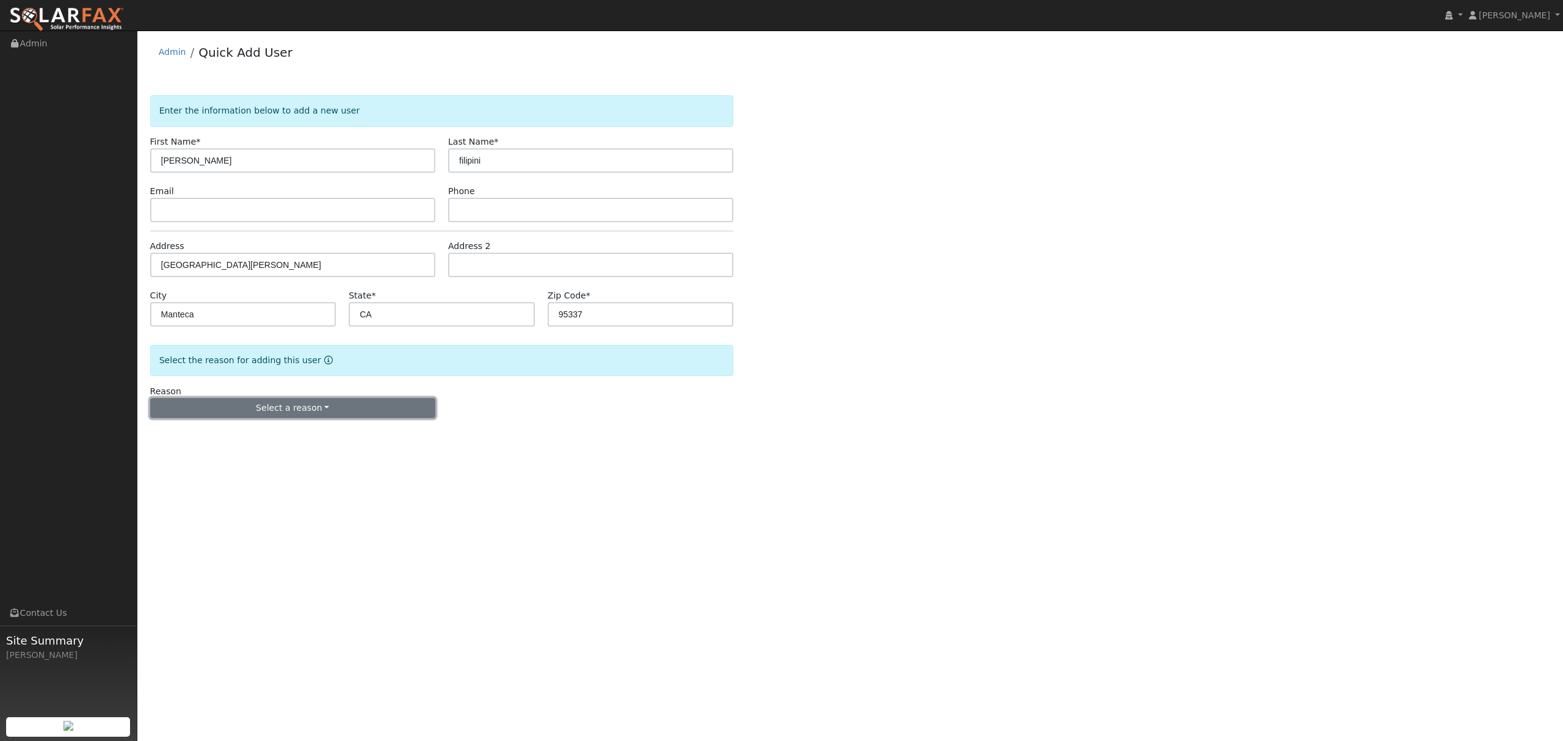
click at [294, 413] on button "Select a reason" at bounding box center [292, 408] width 285 height 21
click at [215, 438] on link "New lead" at bounding box center [218, 433] width 135 height 17
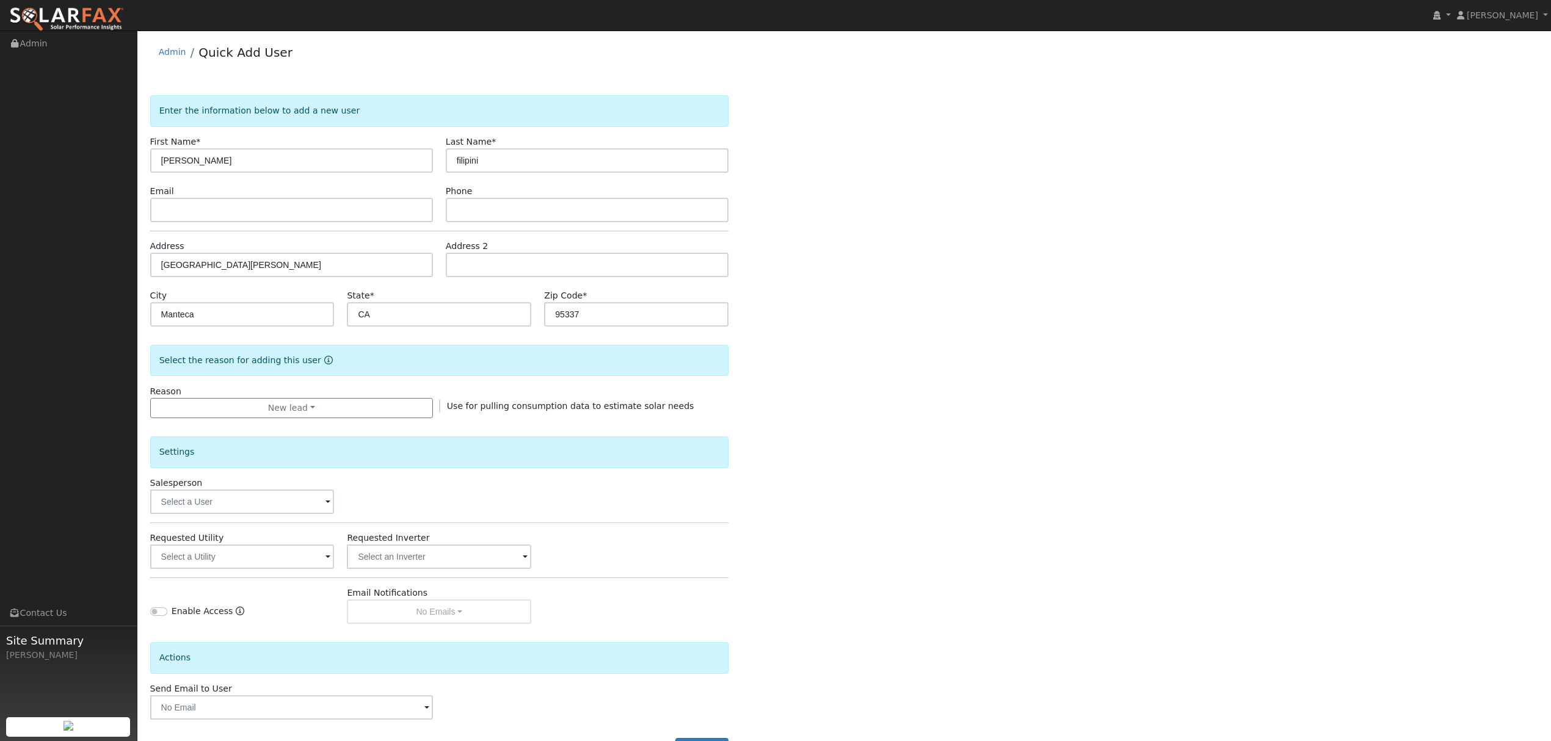
scroll to position [49, 0]
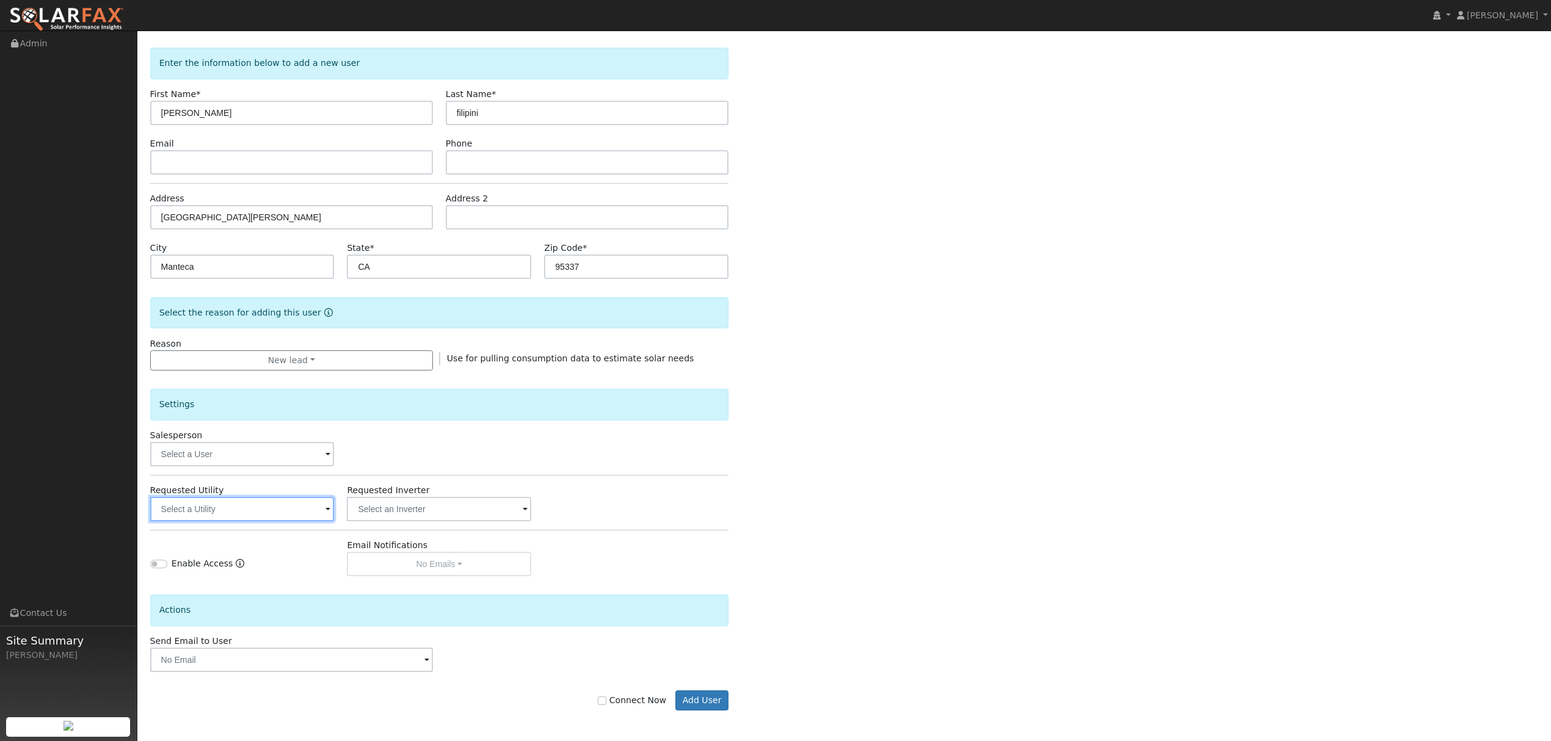
click at [279, 518] on input "text" at bounding box center [242, 509] width 184 height 24
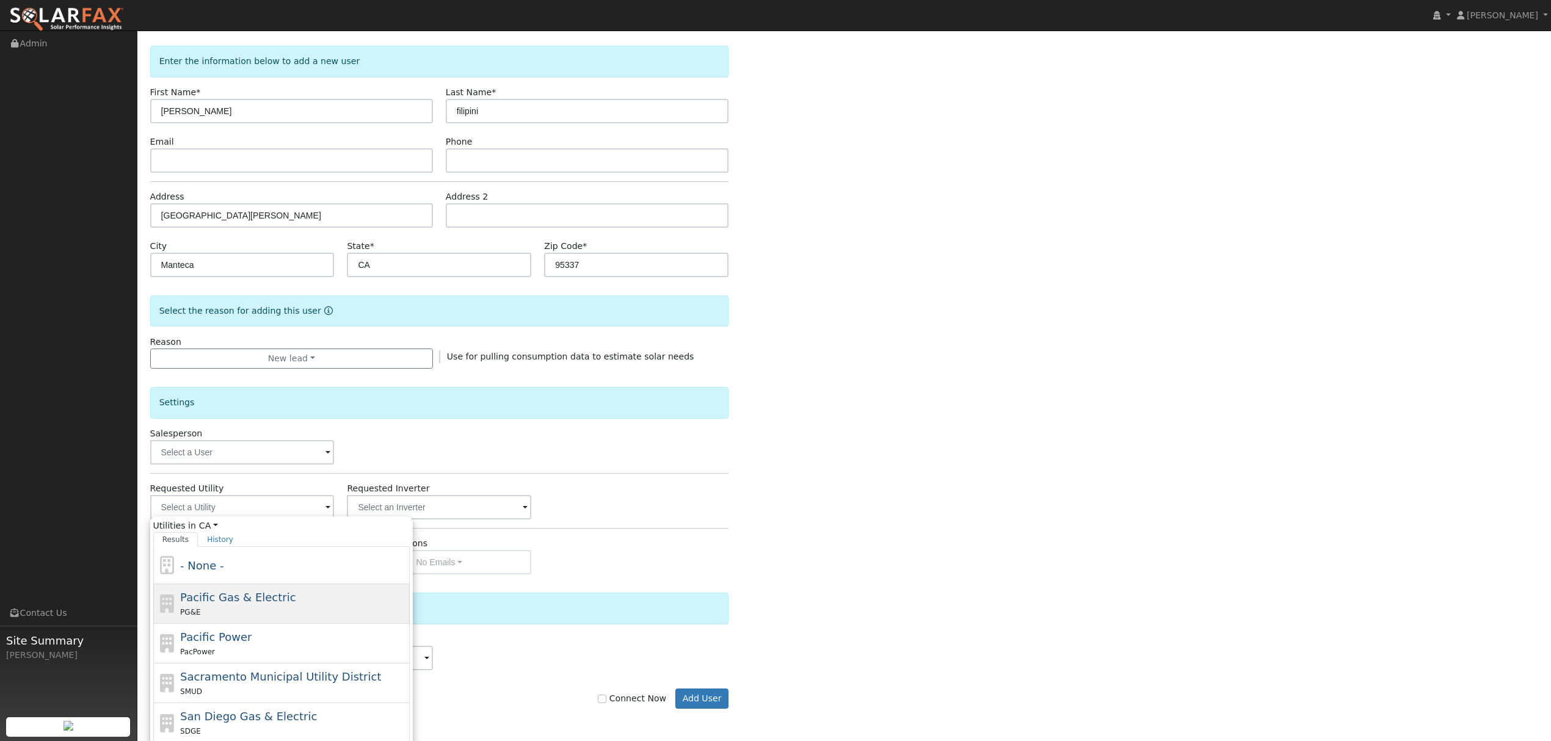
click at [211, 602] on span "Pacific Gas & Electric" at bounding box center [237, 597] width 115 height 13
type input "Pacific Gas & Electric"
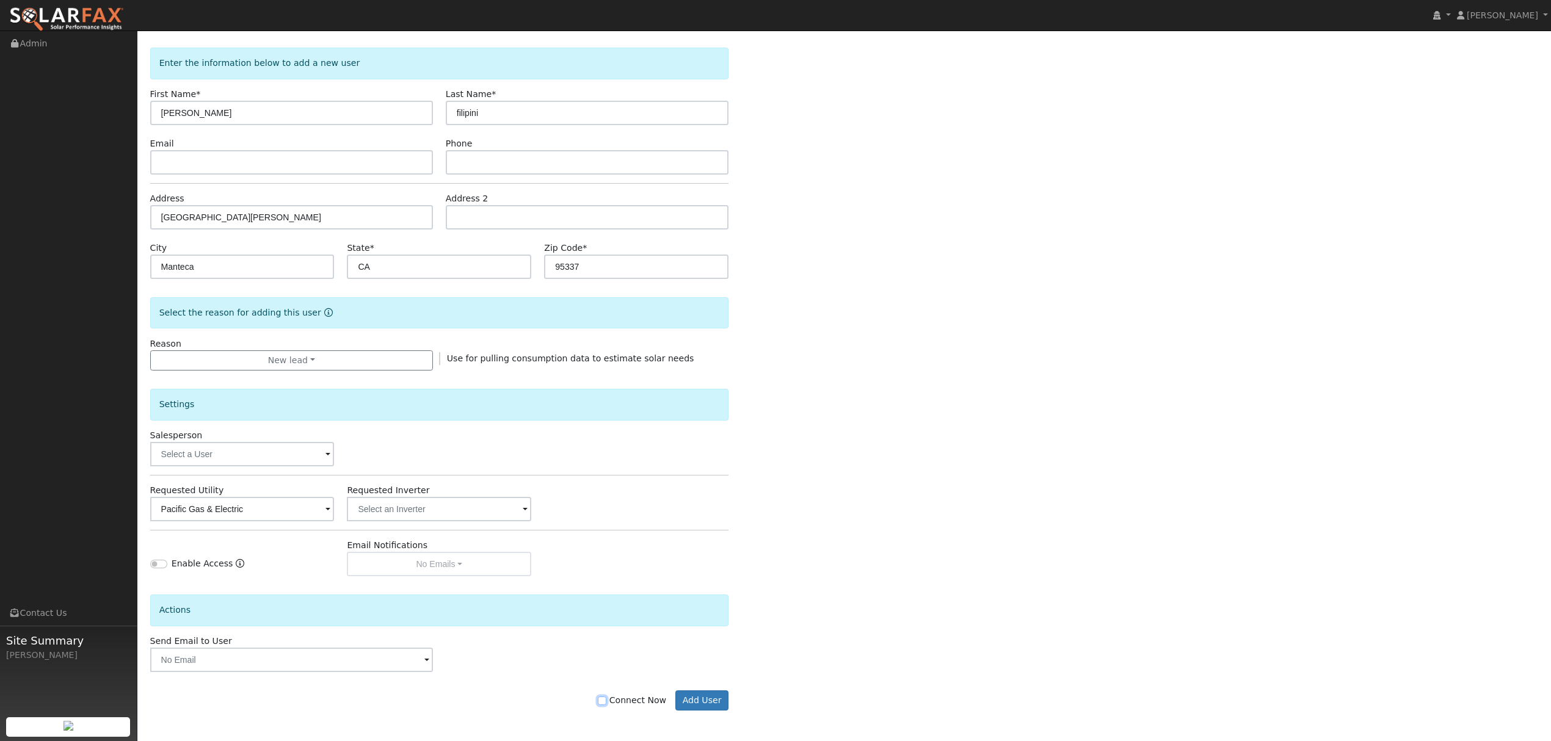
click at [606, 700] on input "Connect Now" at bounding box center [602, 701] width 9 height 9
checkbox input "true"
click at [709, 691] on button "Add User" at bounding box center [701, 701] width 53 height 21
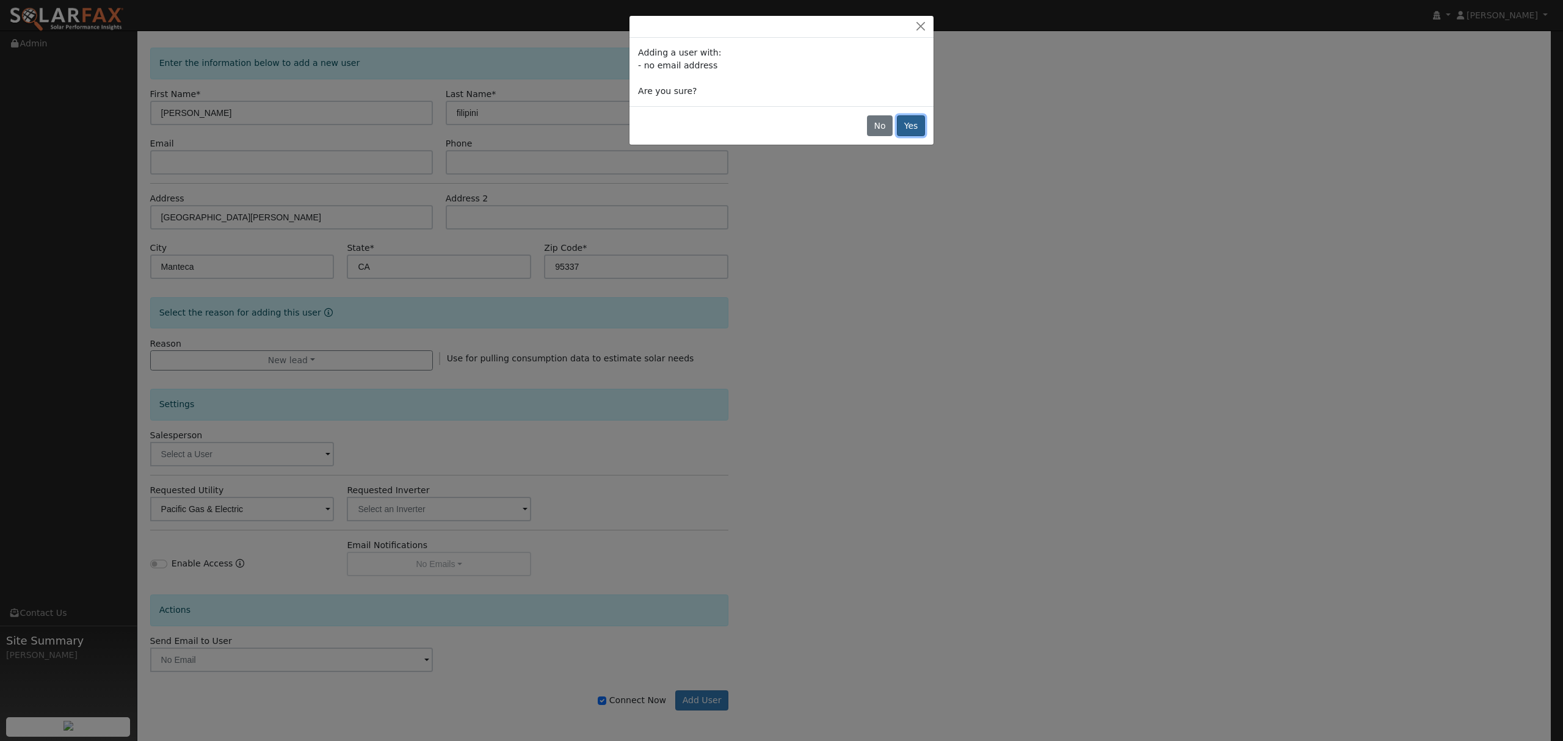
click at [912, 127] on button "Yes" at bounding box center [911, 125] width 28 height 21
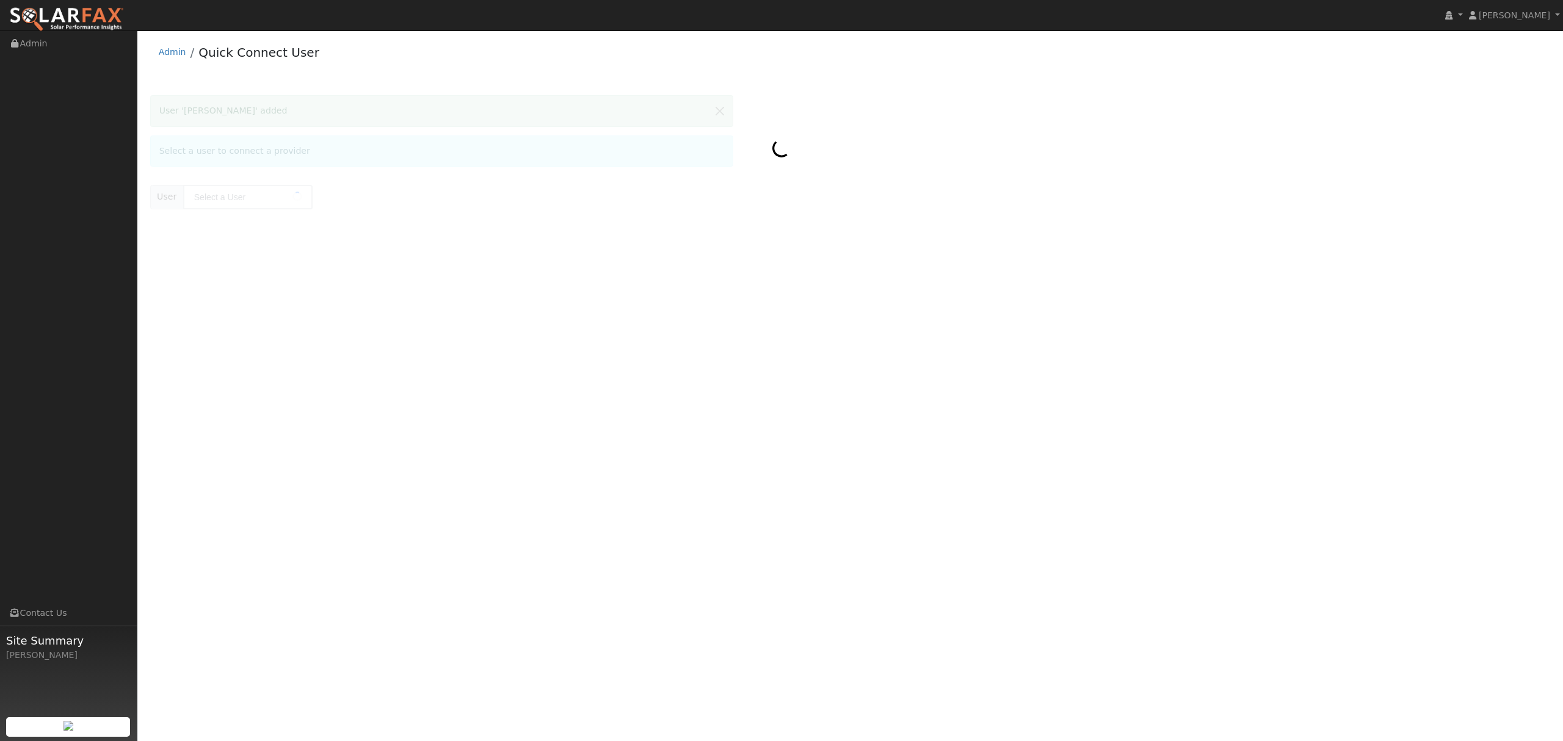
type input "[PERSON_NAME]"
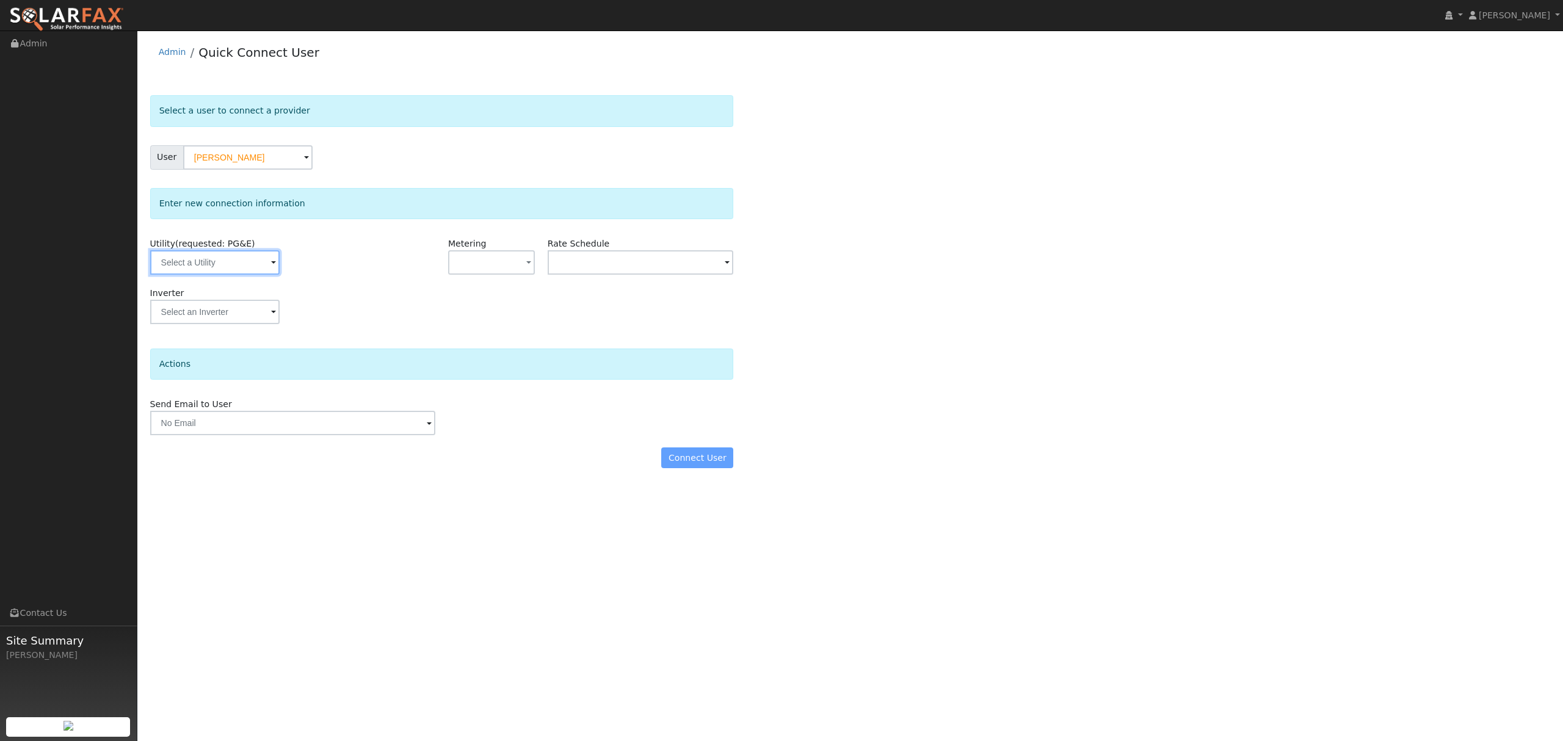
click at [211, 264] on input "text" at bounding box center [214, 262] width 129 height 24
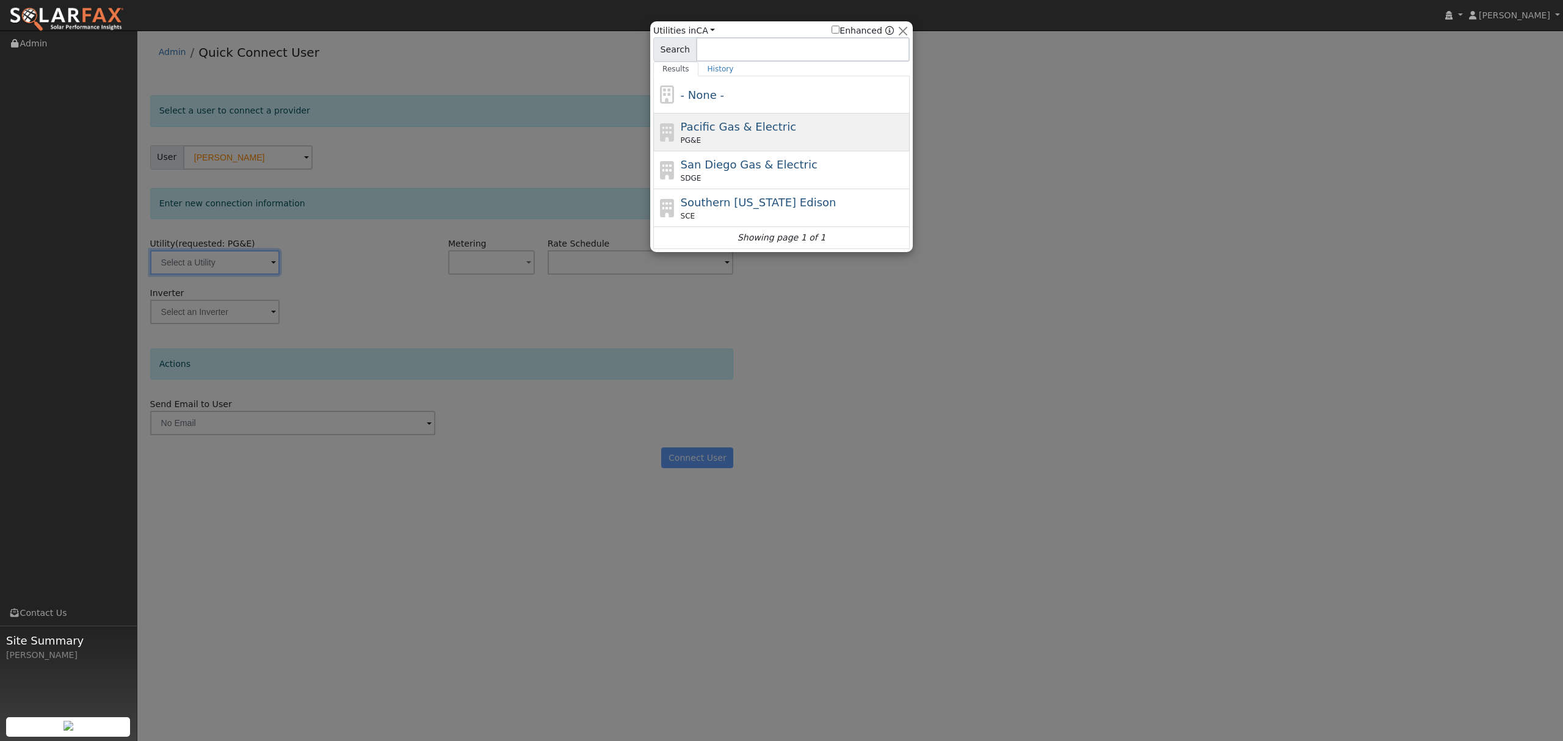
click at [707, 129] on span "Pacific Gas & Electric" at bounding box center [738, 126] width 115 height 13
type input "PG&E"
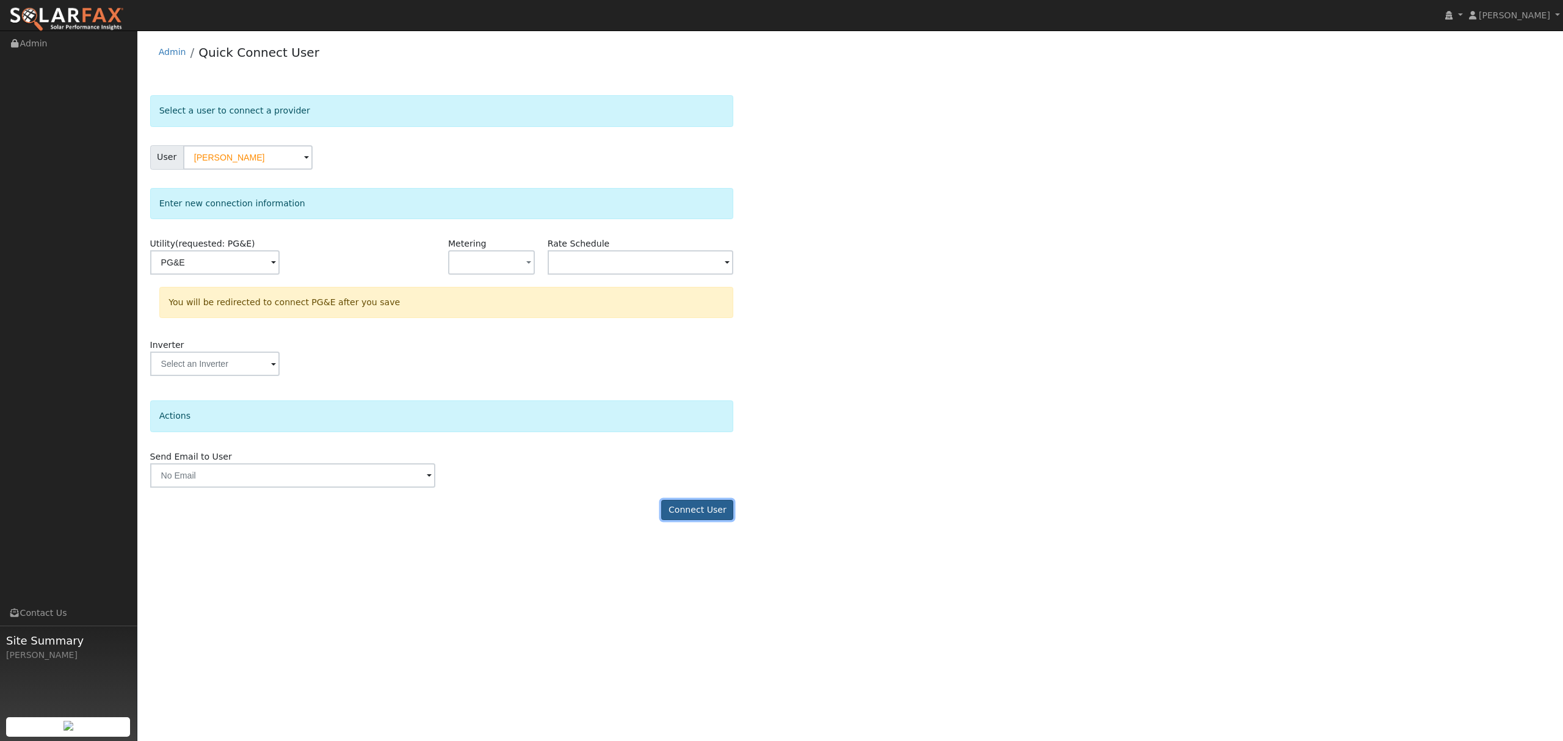
click at [704, 511] on button "Connect User" at bounding box center [697, 510] width 72 height 21
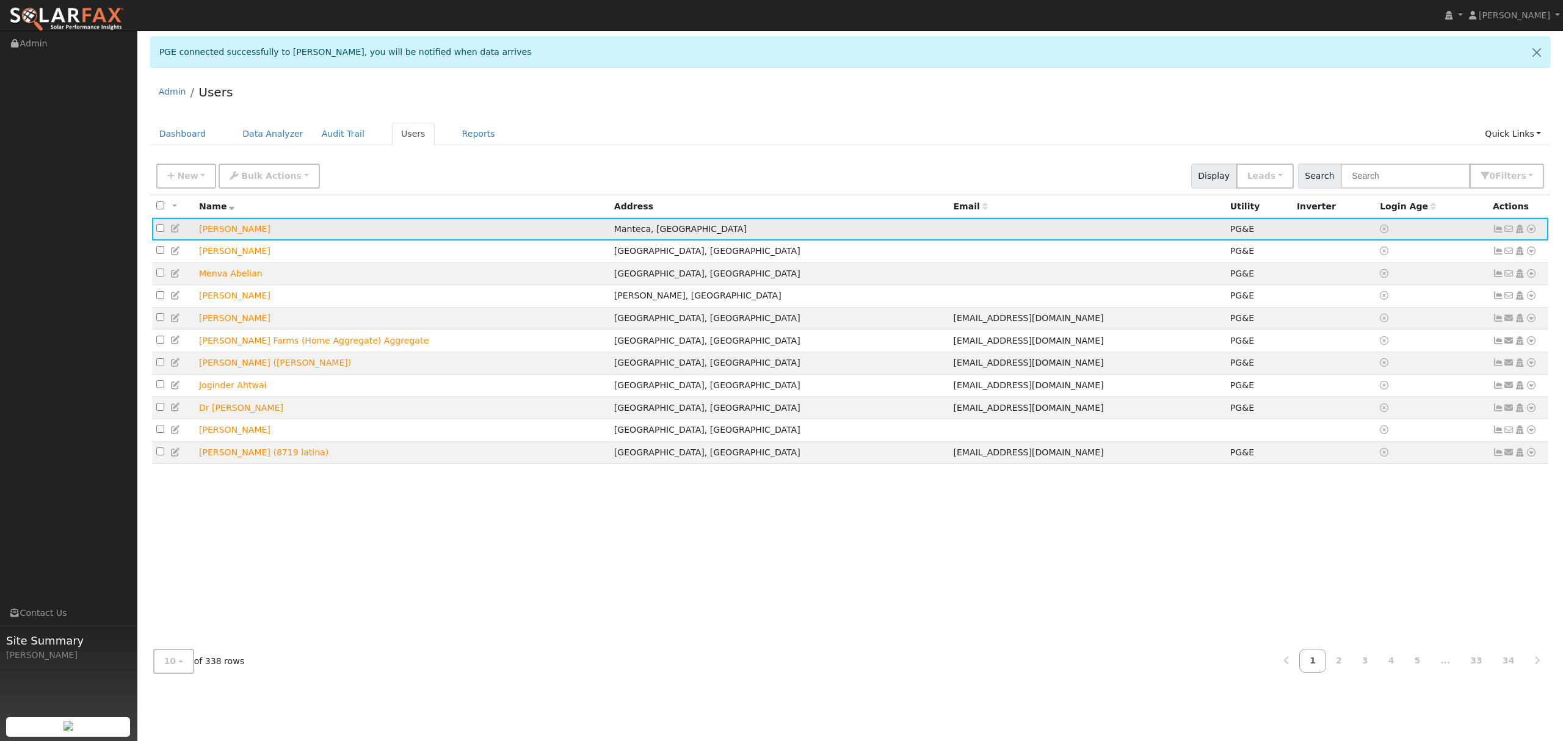
click at [1172, 225] on td "No email address Send Email... Copy a Link Reset Password Open Access Data Anal…" at bounding box center [1519, 229] width 60 height 23
click at [1172, 230] on icon at bounding box center [1531, 229] width 11 height 9
click at [1172, 249] on link "Data Analyzer" at bounding box center [1491, 250] width 89 height 17
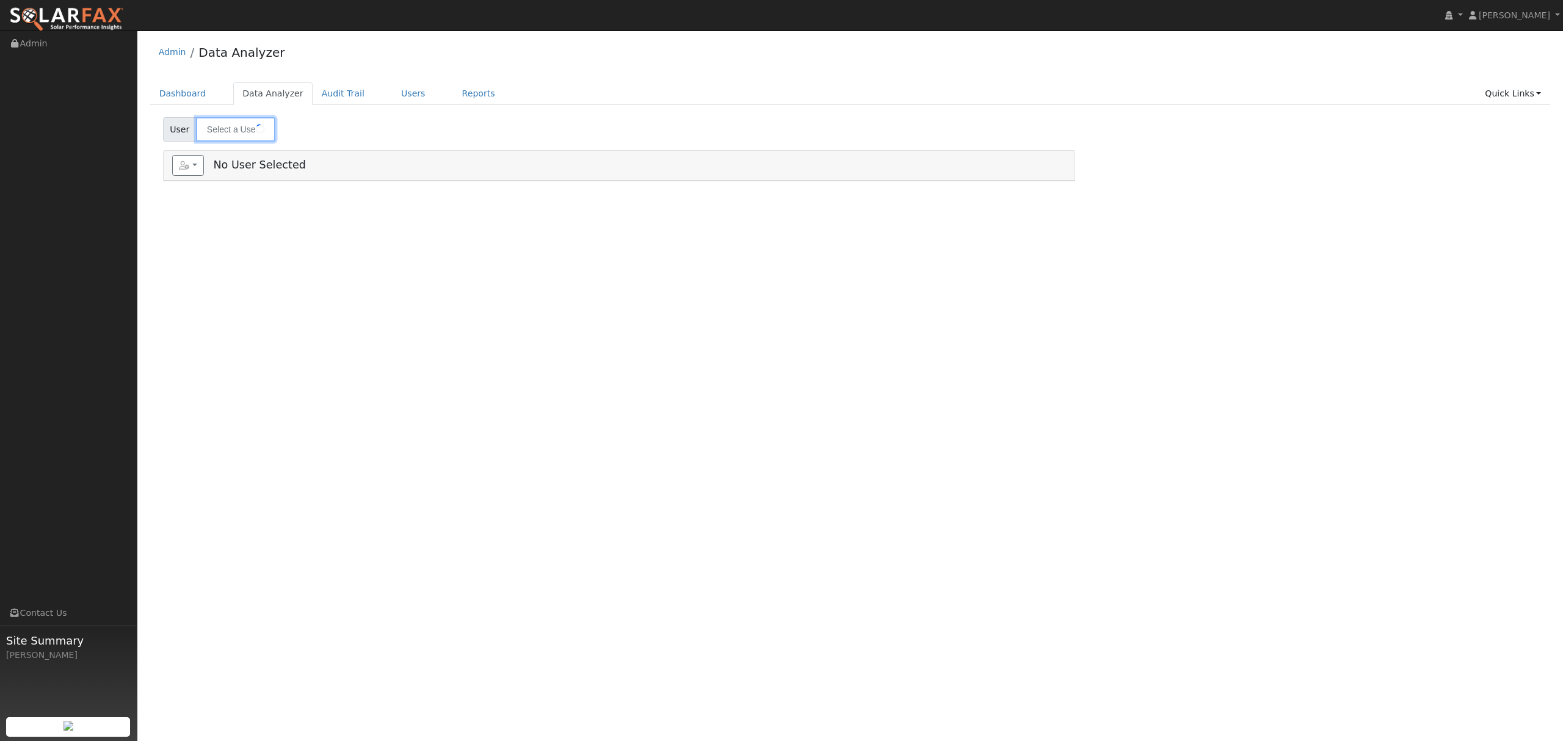
type input "[PERSON_NAME]"
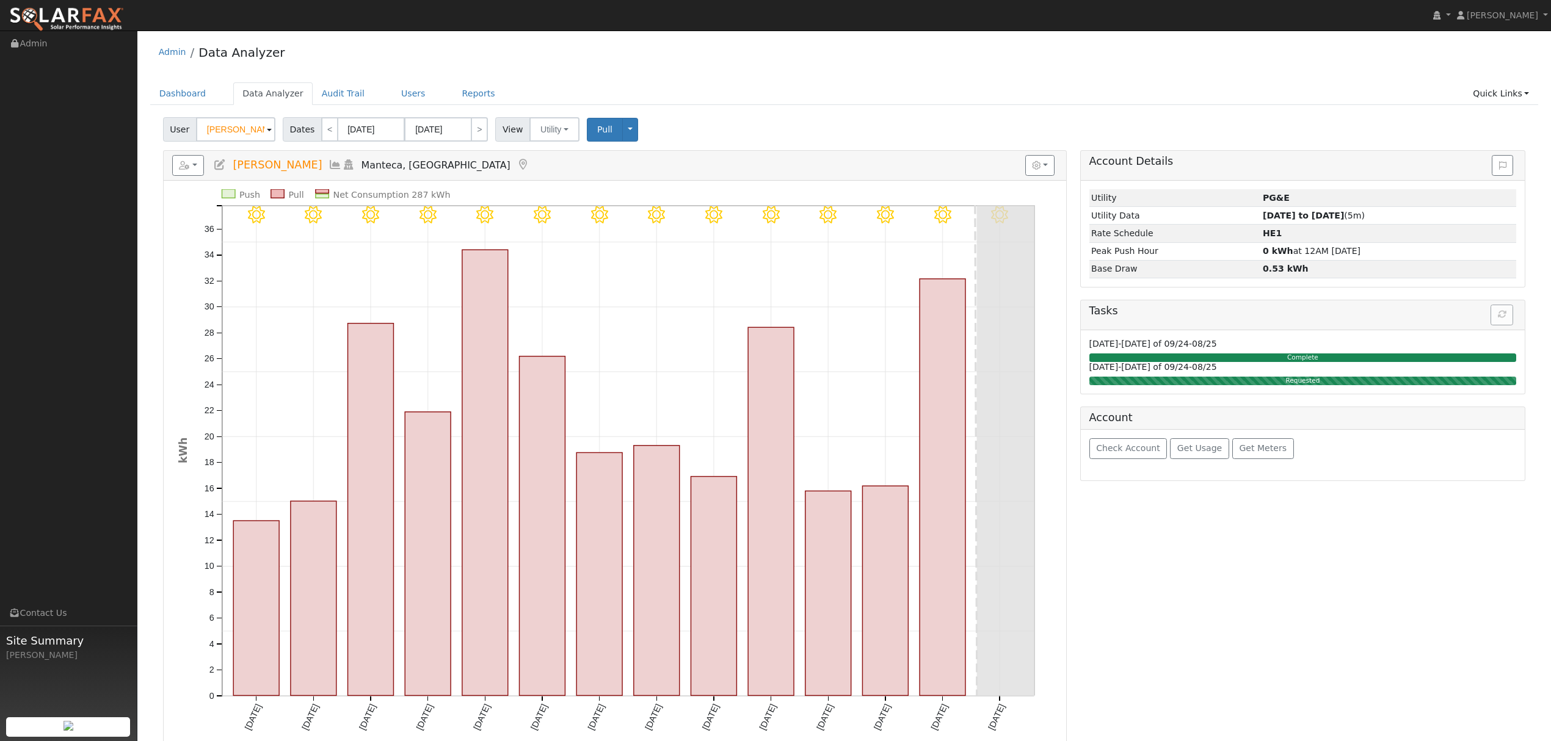
click at [329, 165] on icon at bounding box center [335, 164] width 13 height 11
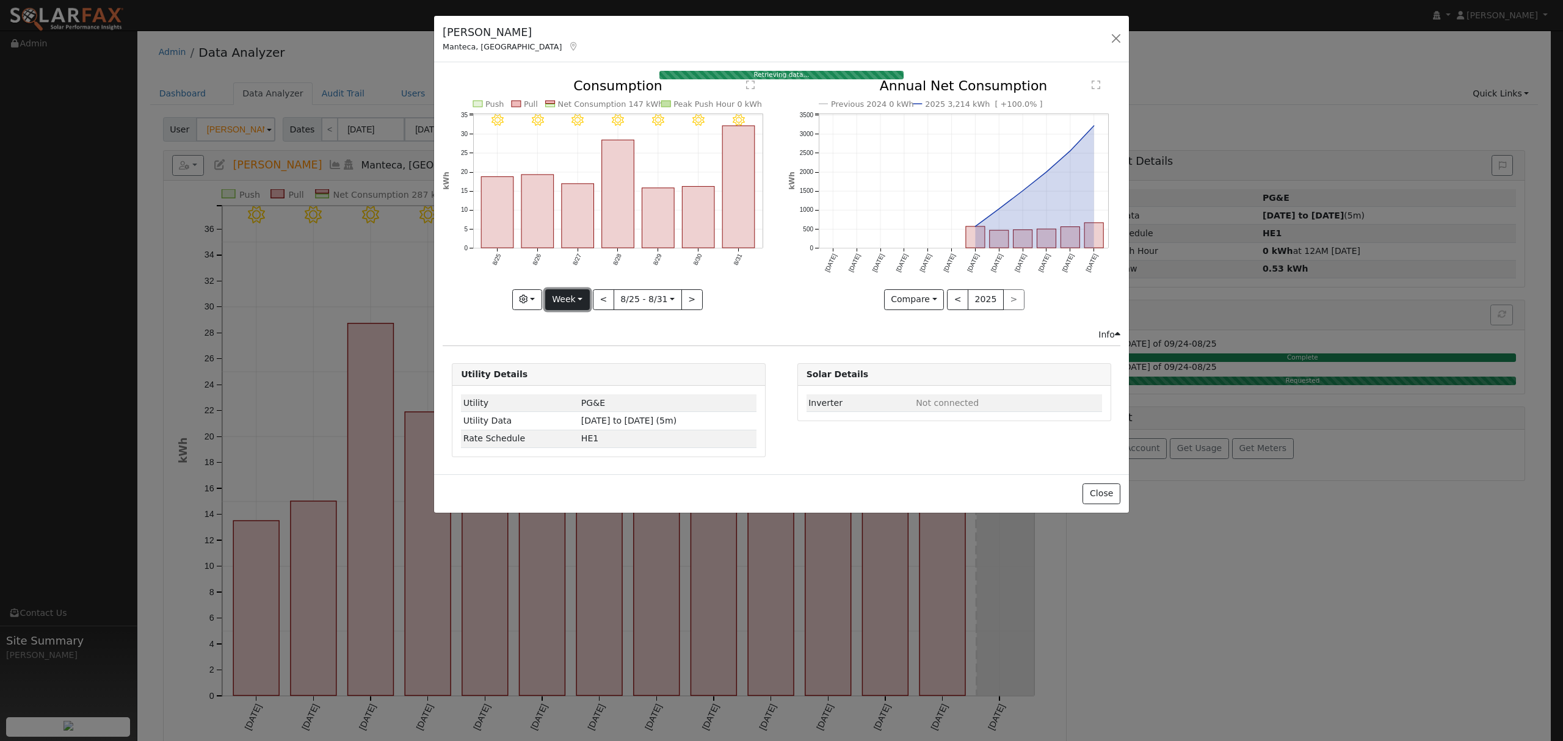
click at [555, 293] on button "Week" at bounding box center [567, 299] width 45 height 21
click at [570, 371] on link "Year" at bounding box center [588, 376] width 85 height 17
type input "[DATE]"
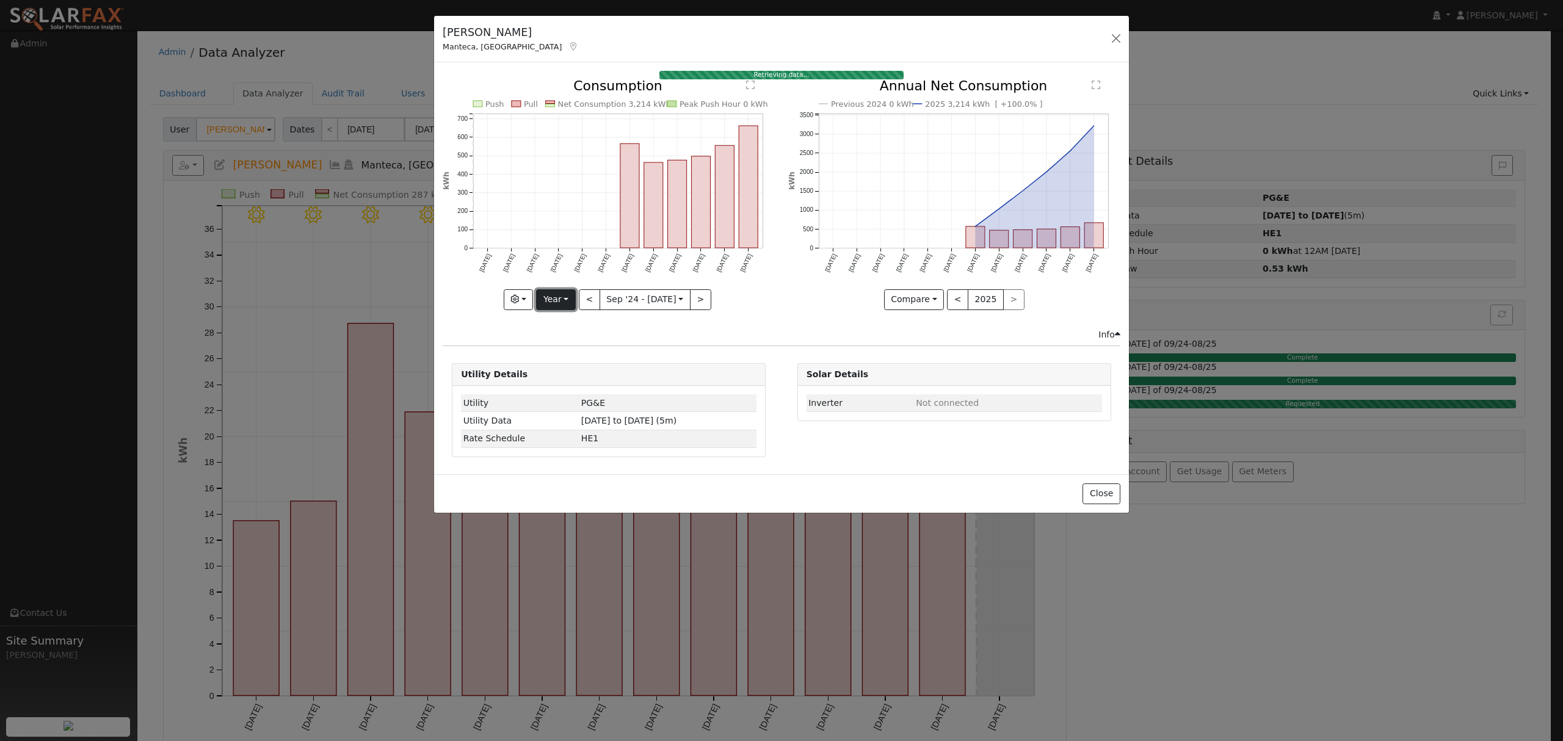
click at [570, 306] on button "Year" at bounding box center [555, 299] width 39 height 21
click at [589, 372] on link "Year" at bounding box center [579, 376] width 85 height 17
click at [568, 304] on button "Year" at bounding box center [555, 299] width 39 height 21
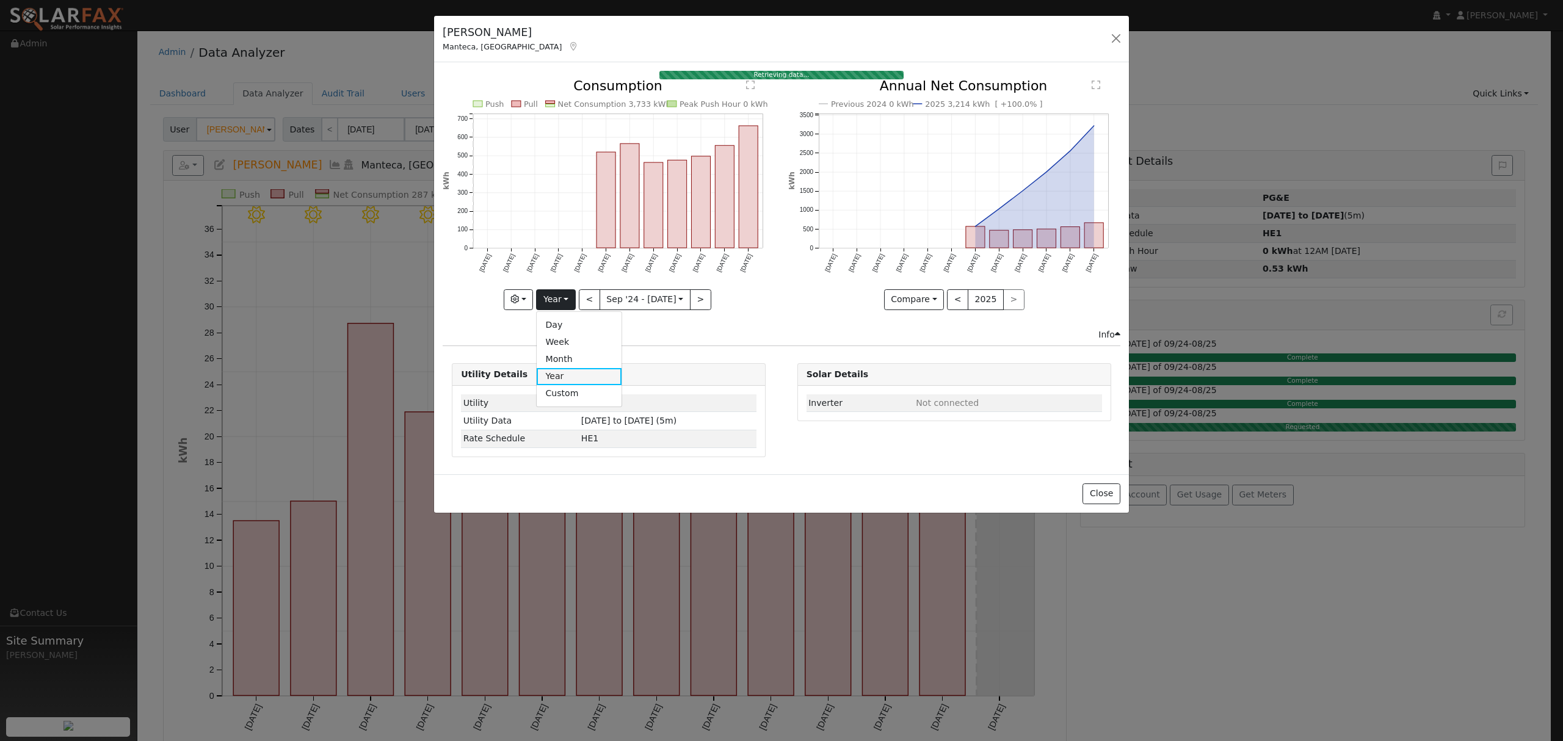
click at [560, 377] on link "Year" at bounding box center [579, 376] width 85 height 17
click at [557, 299] on button "Year" at bounding box center [555, 299] width 39 height 21
click at [569, 380] on link "Year" at bounding box center [579, 376] width 85 height 17
click at [566, 302] on button "Year" at bounding box center [555, 299] width 39 height 21
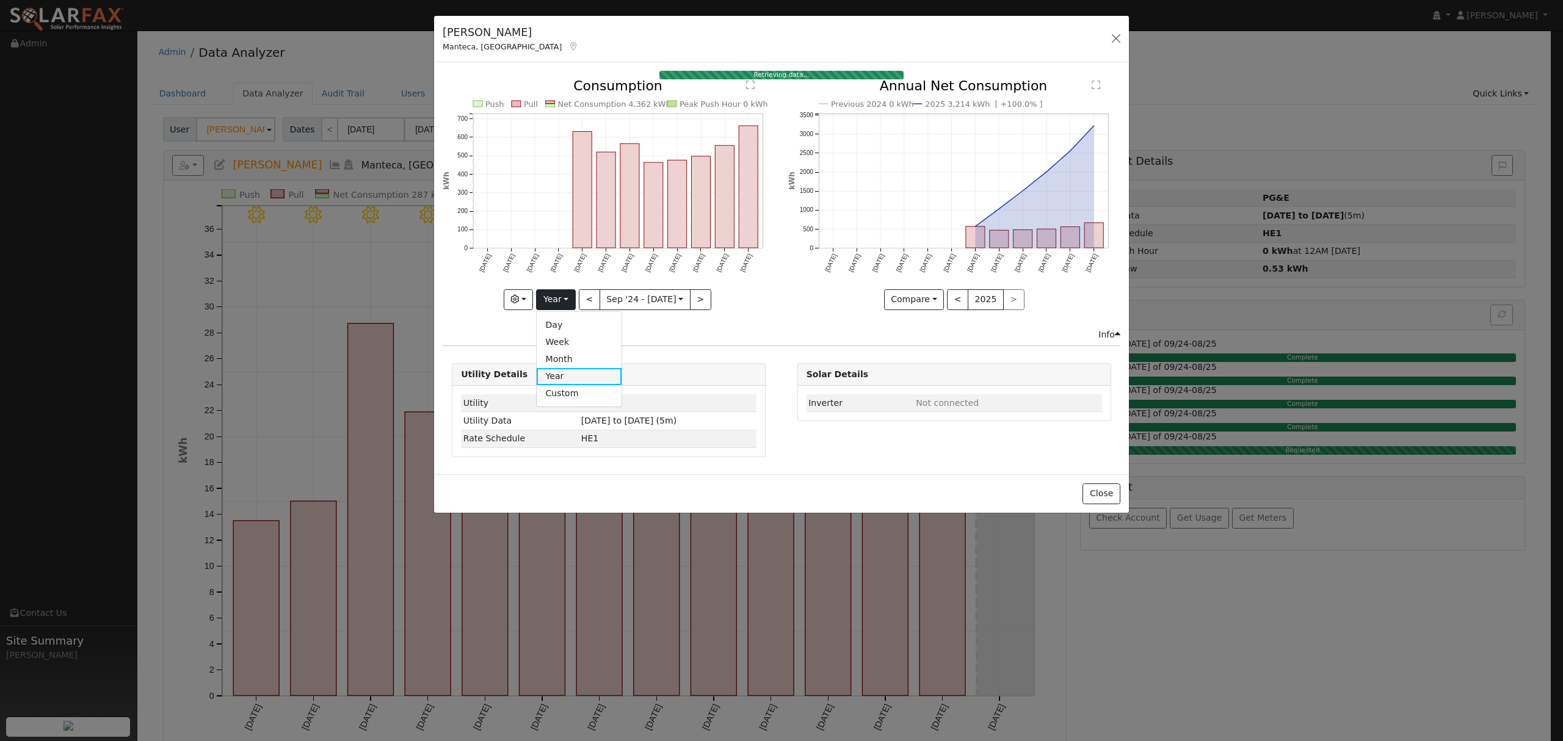
click at [565, 375] on link "Year" at bounding box center [579, 376] width 85 height 17
click at [551, 299] on button "Year" at bounding box center [555, 299] width 39 height 21
click at [572, 369] on link "Year" at bounding box center [579, 376] width 85 height 17
click at [563, 296] on button "Year" at bounding box center [555, 299] width 39 height 21
click at [565, 371] on link "Year" at bounding box center [579, 376] width 85 height 17
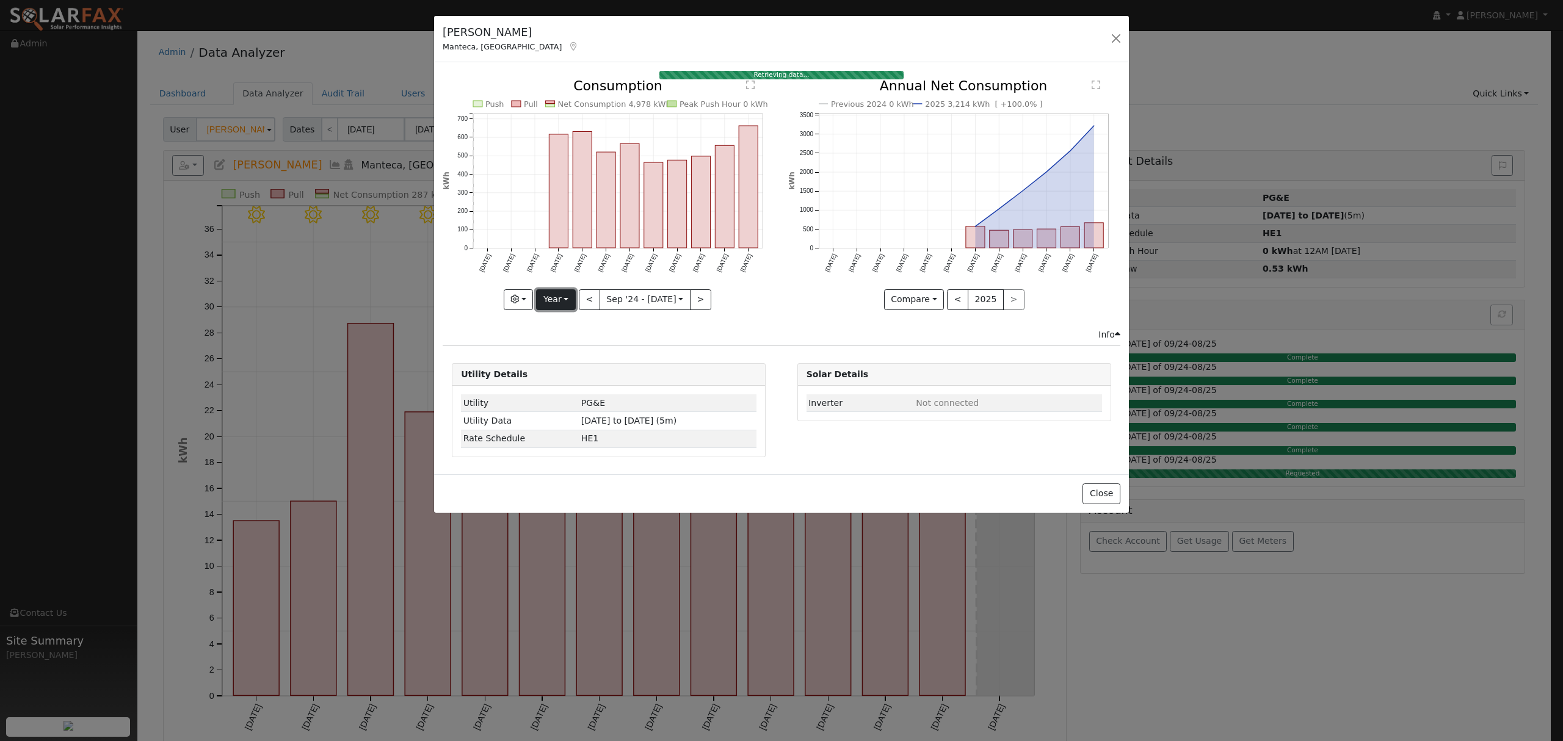
click at [567, 291] on button "Year" at bounding box center [555, 299] width 39 height 21
click at [570, 377] on link "Year" at bounding box center [579, 376] width 85 height 17
click at [556, 302] on button "Year" at bounding box center [555, 299] width 39 height 21
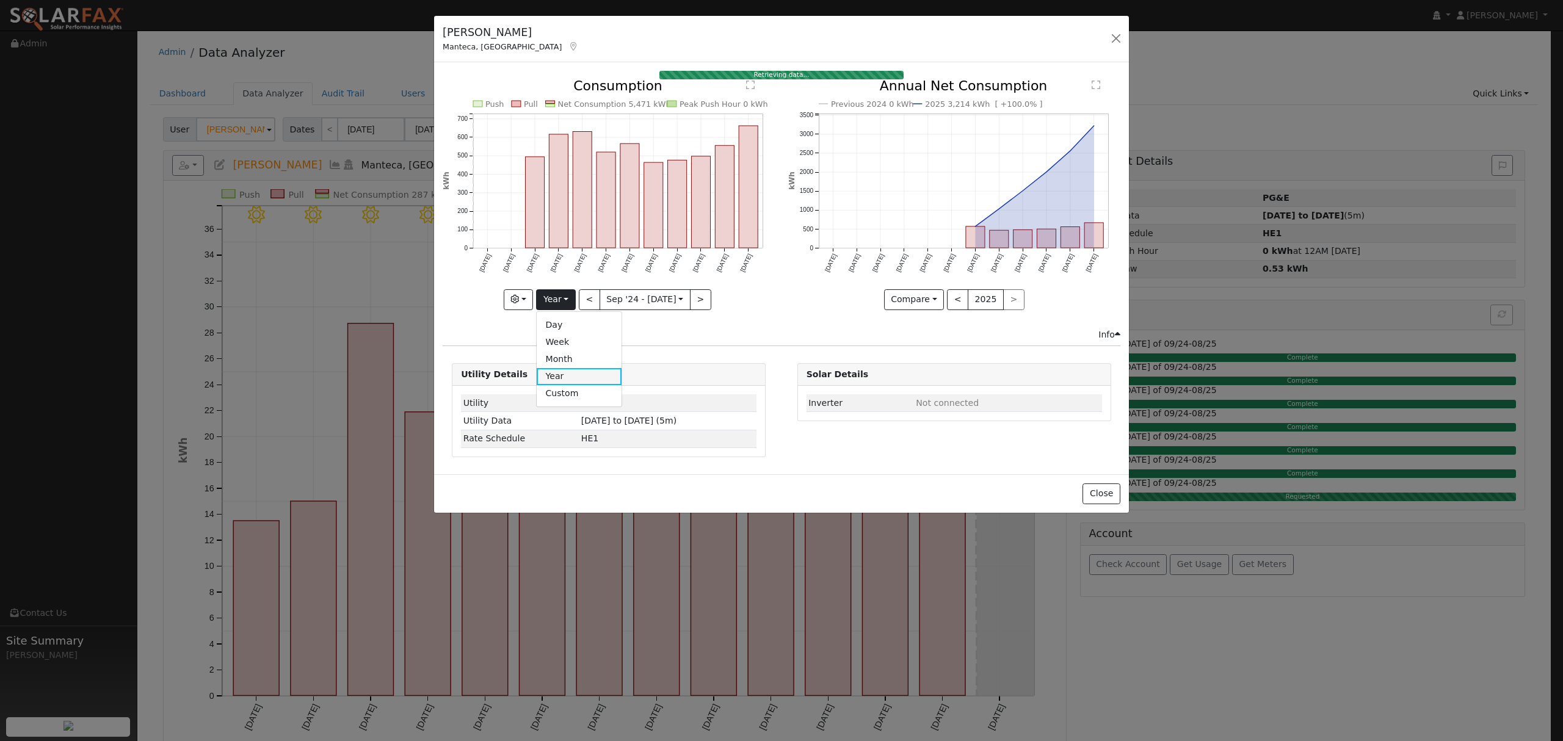
click at [584, 376] on link "Year" at bounding box center [579, 376] width 85 height 17
click at [562, 301] on button "Year" at bounding box center [555, 299] width 39 height 21
click at [566, 379] on link "Year" at bounding box center [579, 376] width 85 height 17
click at [559, 300] on button "Year" at bounding box center [555, 299] width 39 height 21
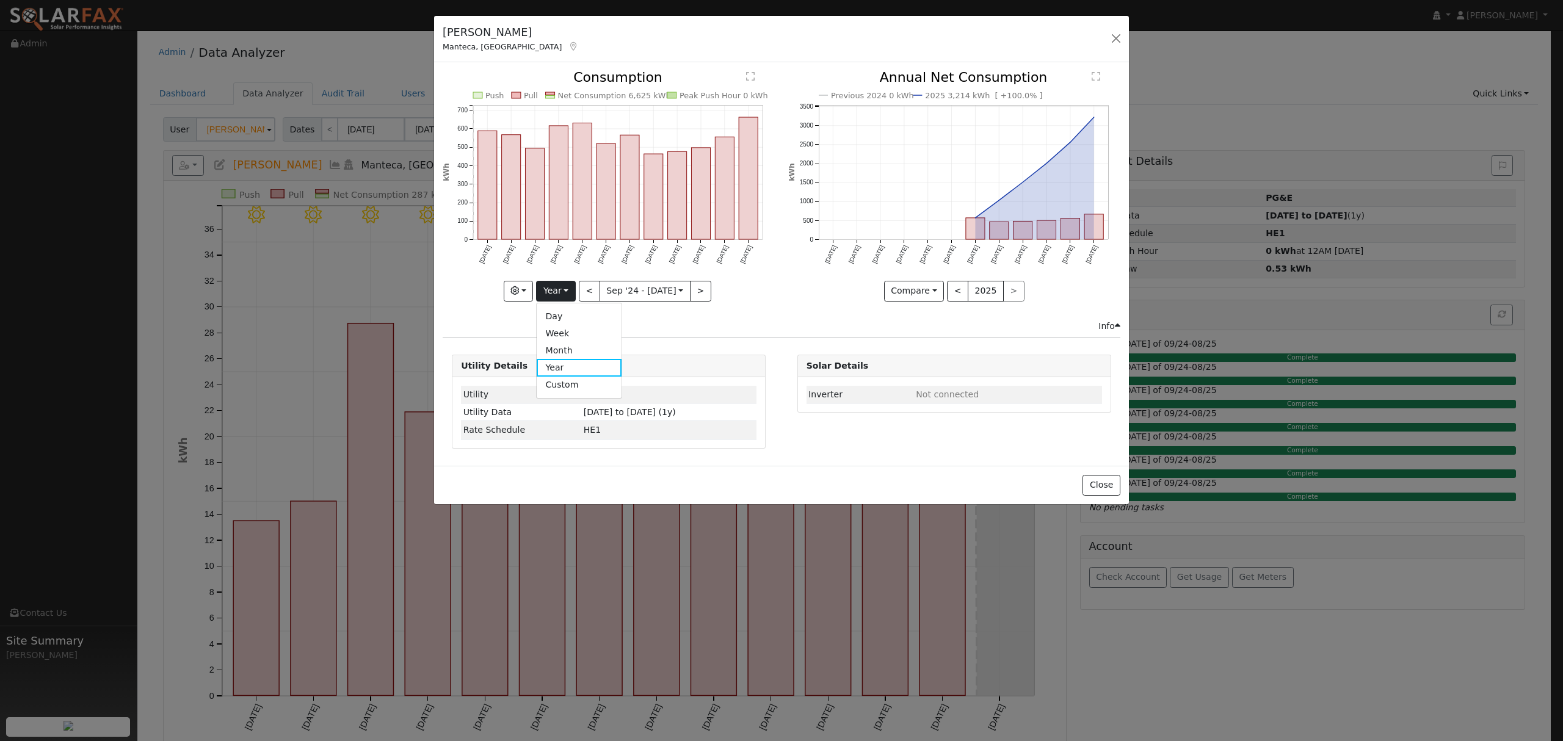
click at [753, 311] on div "Push Pull Net Consumption 6,625 kWh Peak Push Hour 0 kWh [DATE] Oct '[DATE] Dec…" at bounding box center [609, 195] width 345 height 249
click at [1094, 487] on button "Close" at bounding box center [1101, 485] width 37 height 21
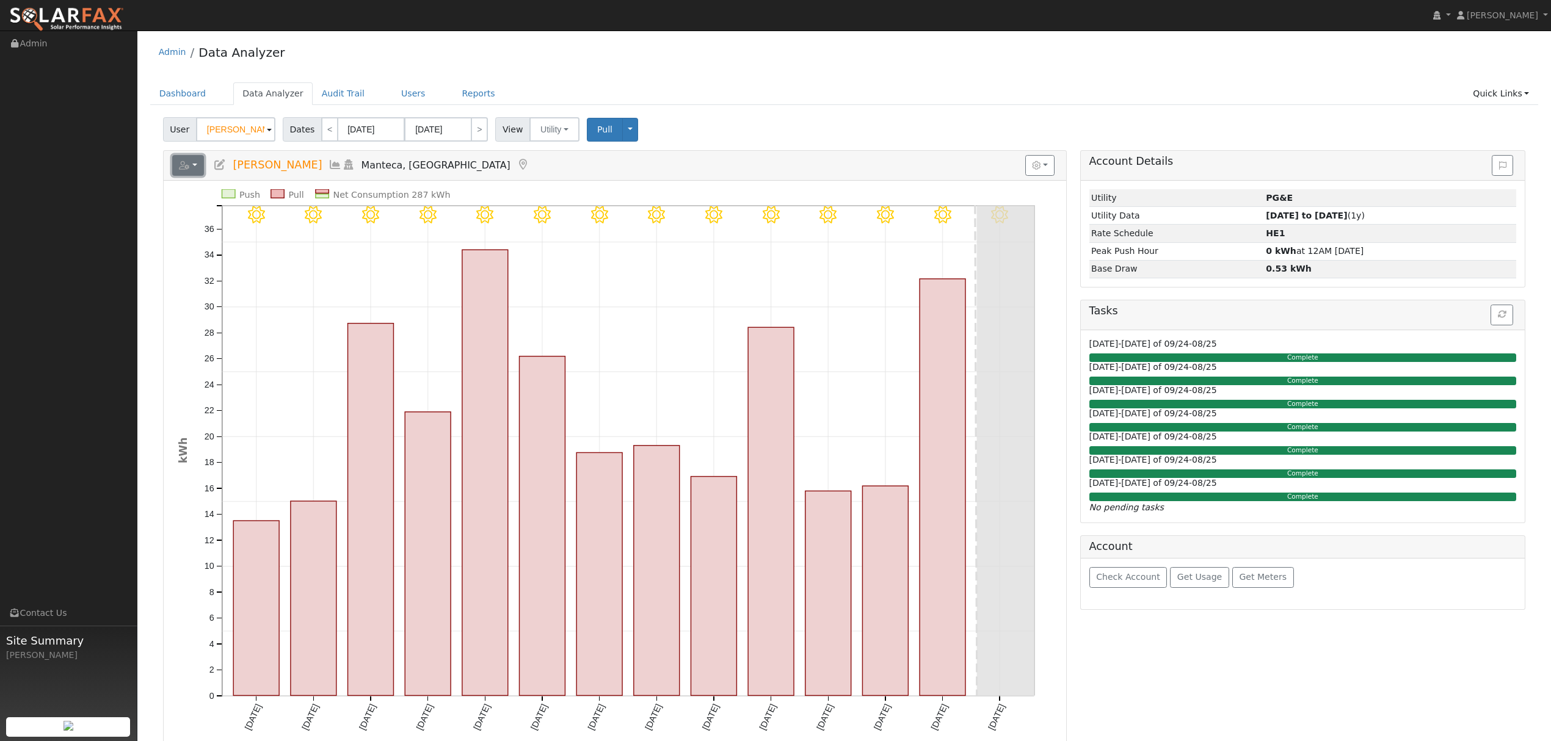
click at [192, 170] on button "button" at bounding box center [188, 165] width 32 height 21
click at [0, 0] on link "Export to CSV" at bounding box center [0, 0] width 0 height 0
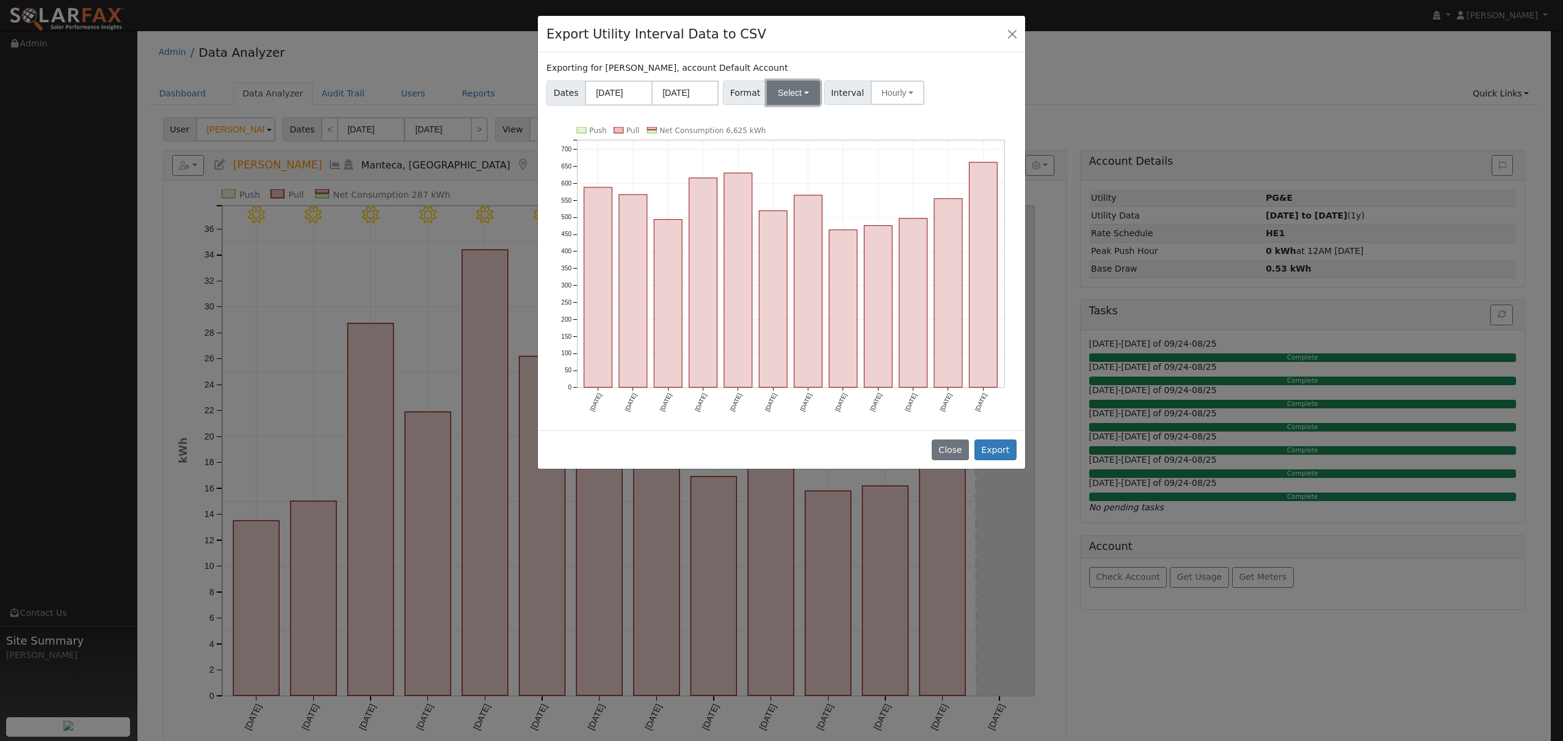
click at [802, 94] on button "Select" at bounding box center [793, 93] width 53 height 24
click at [791, 250] on link "Solargraf" at bounding box center [808, 249] width 87 height 17
click at [993, 447] on button "Export" at bounding box center [996, 450] width 42 height 21
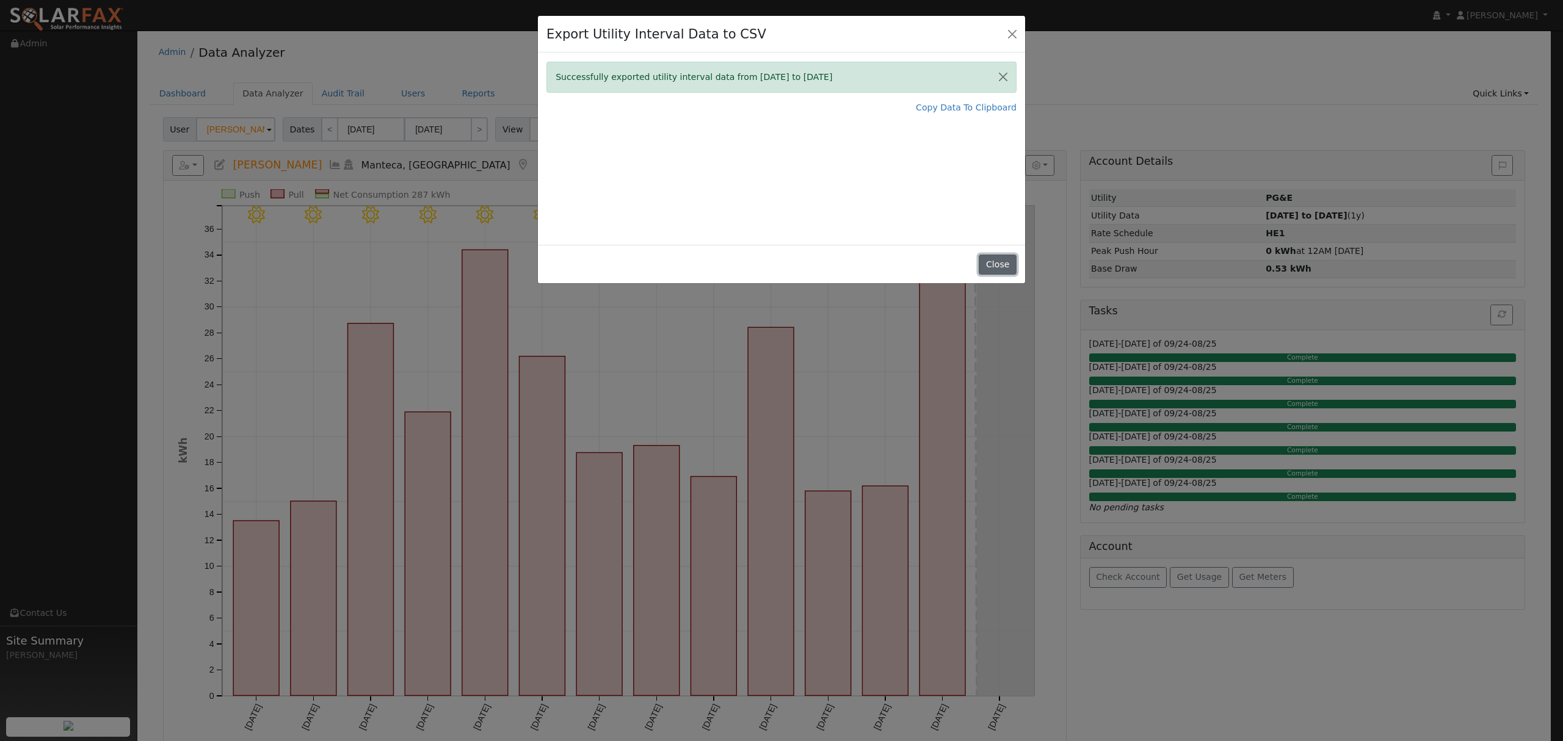
drag, startPoint x: 1012, startPoint y: 260, endPoint x: 915, endPoint y: 171, distance: 131.8
click at [1012, 260] on button "Close" at bounding box center [997, 265] width 37 height 21
